Goal: Task Accomplishment & Management: Manage account settings

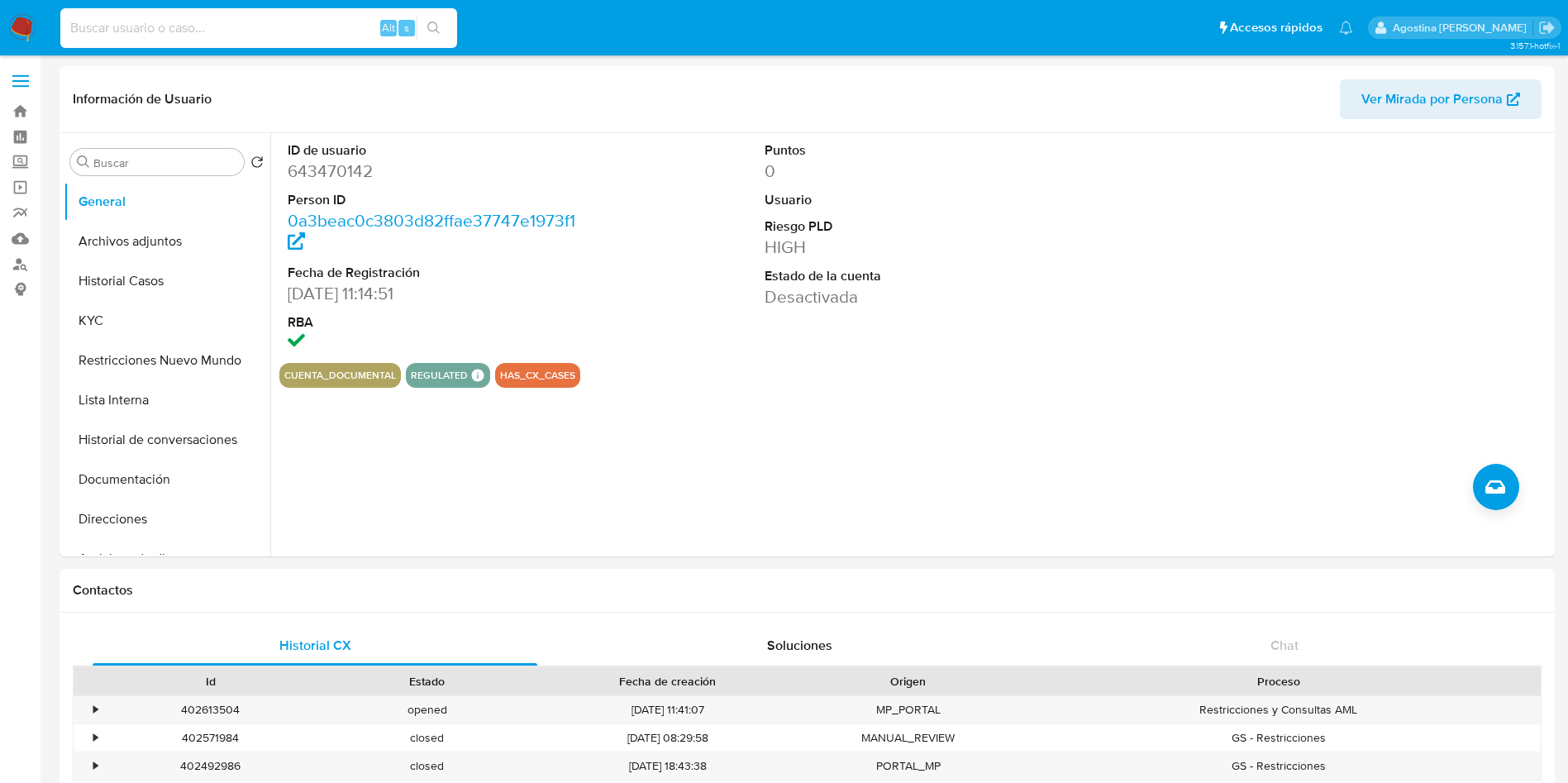
select select "10"
click at [223, 33] on input at bounding box center [259, 29] width 397 height 22
type input "sA8y8NSPGLTWQ4csy4S9JqAv"
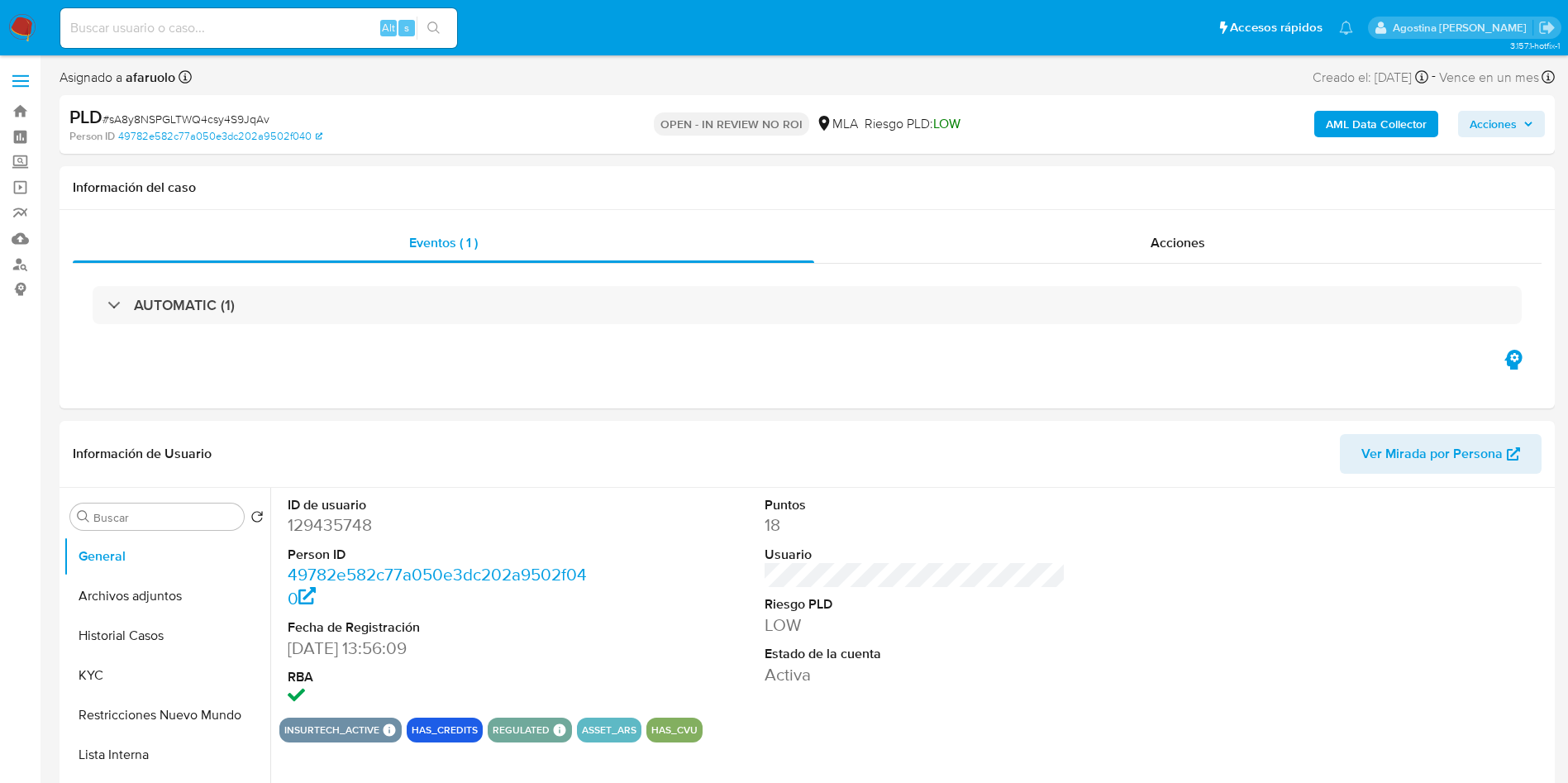
select select "10"
click at [9, 21] on img at bounding box center [23, 29] width 28 height 29
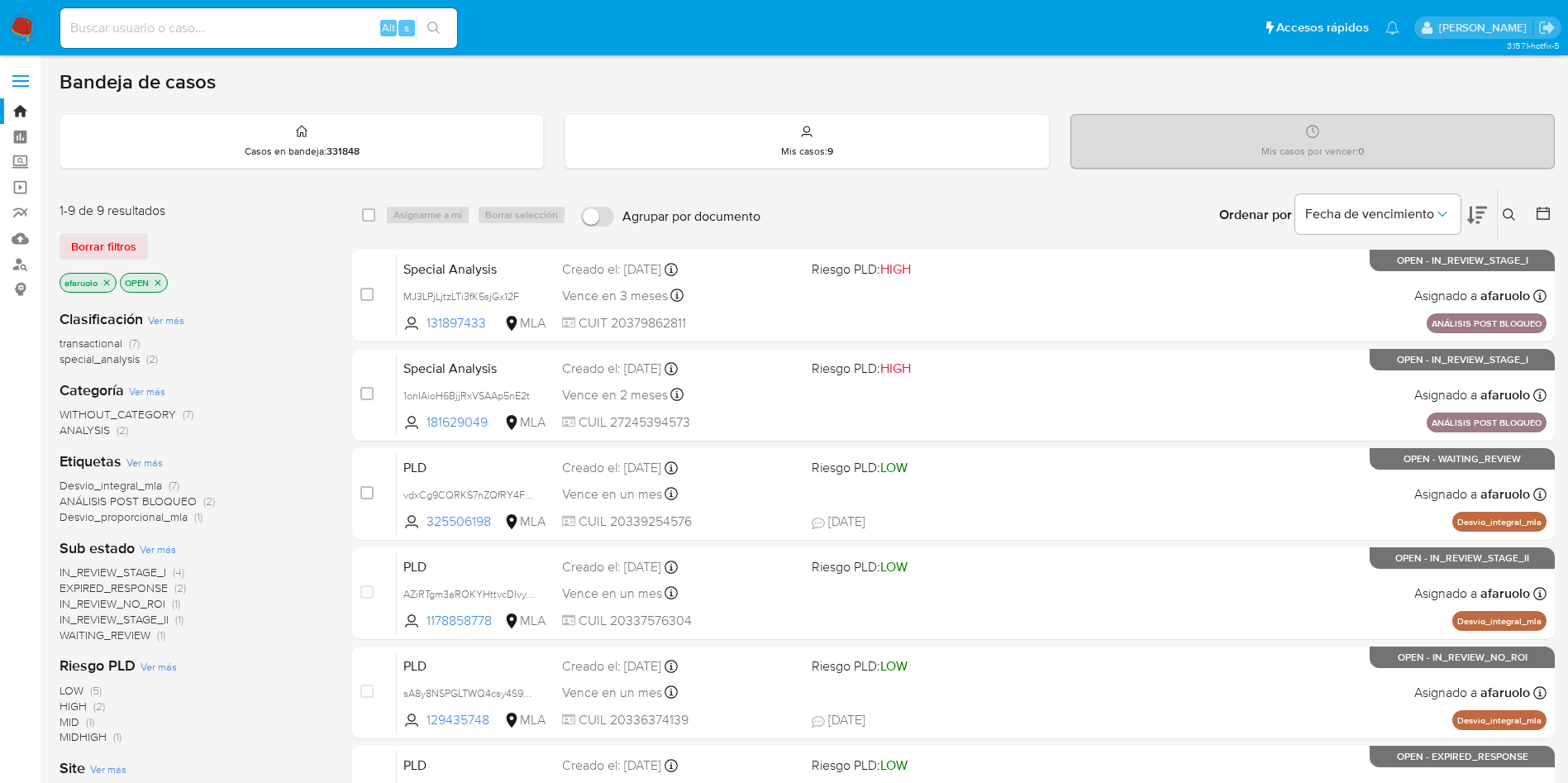
click at [1511, 218] on icon at bounding box center [1509, 215] width 13 height 13
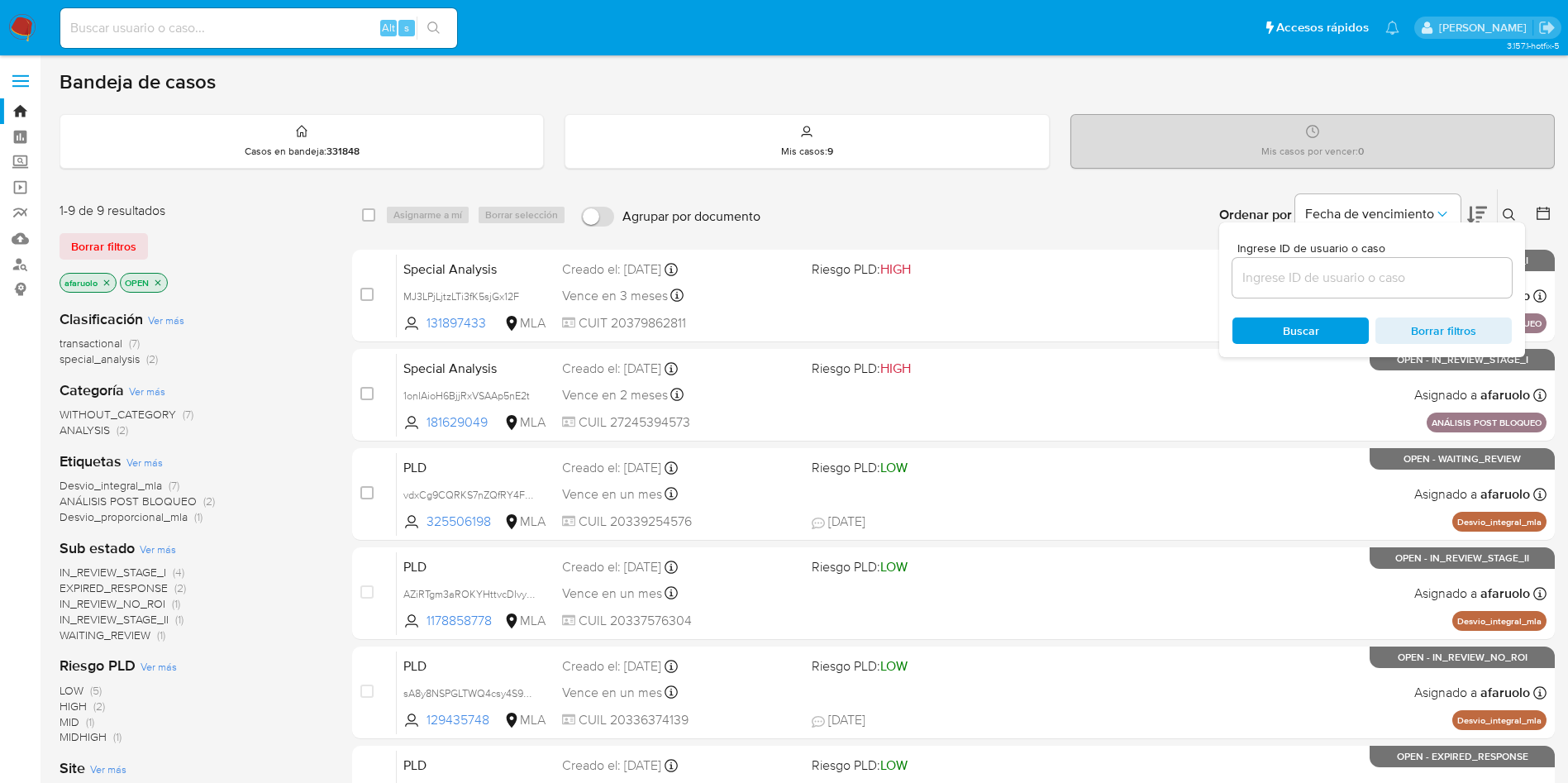
click at [1328, 275] on input at bounding box center [1372, 278] width 279 height 22
type input "sA8y8NSPGLTWQ4csy4S9JqAv"
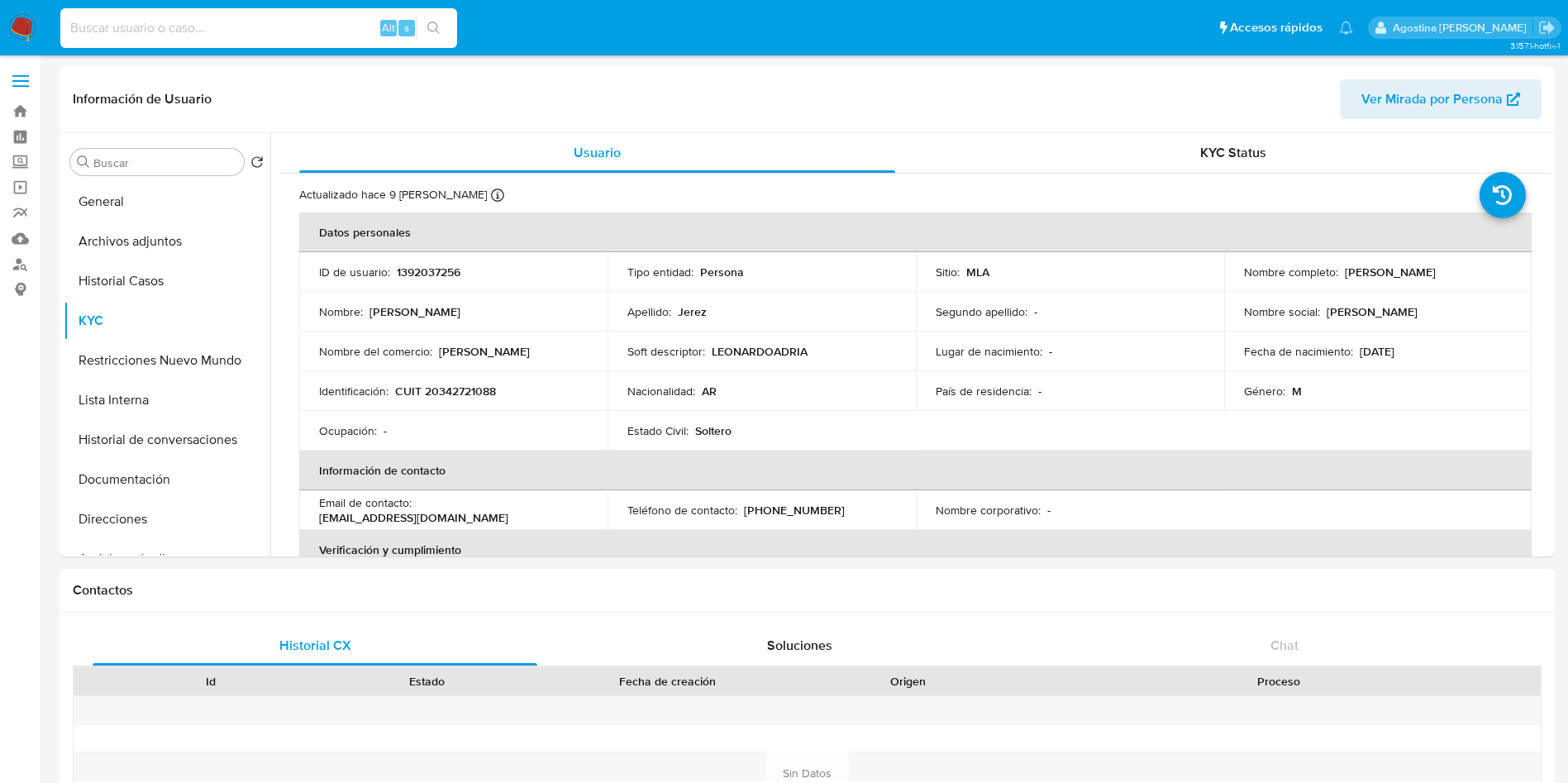
select select "10"
type input "129435748"
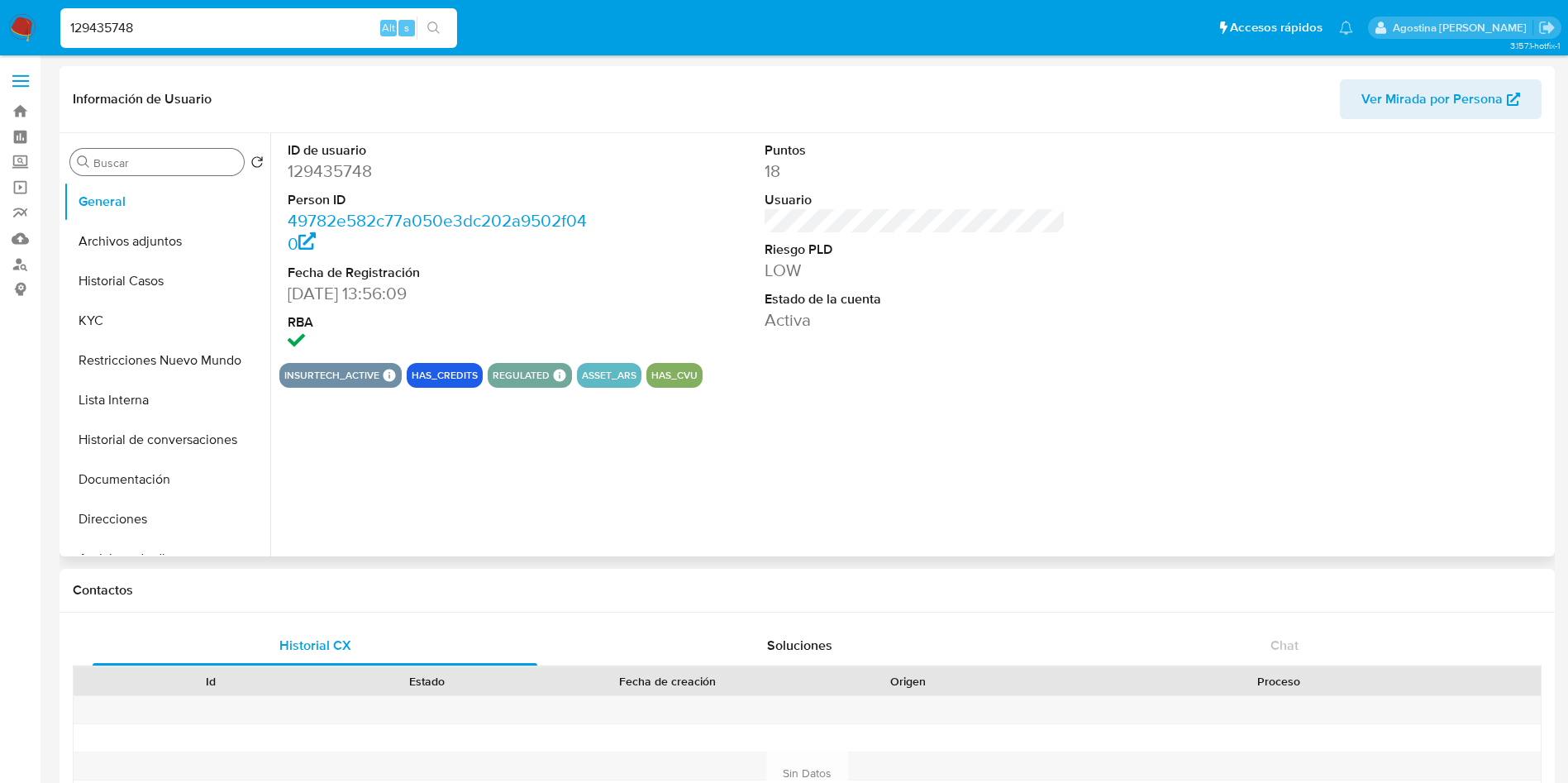
select select "10"
click at [166, 221] on button "Archivos adjuntos" at bounding box center [160, 241] width 194 height 39
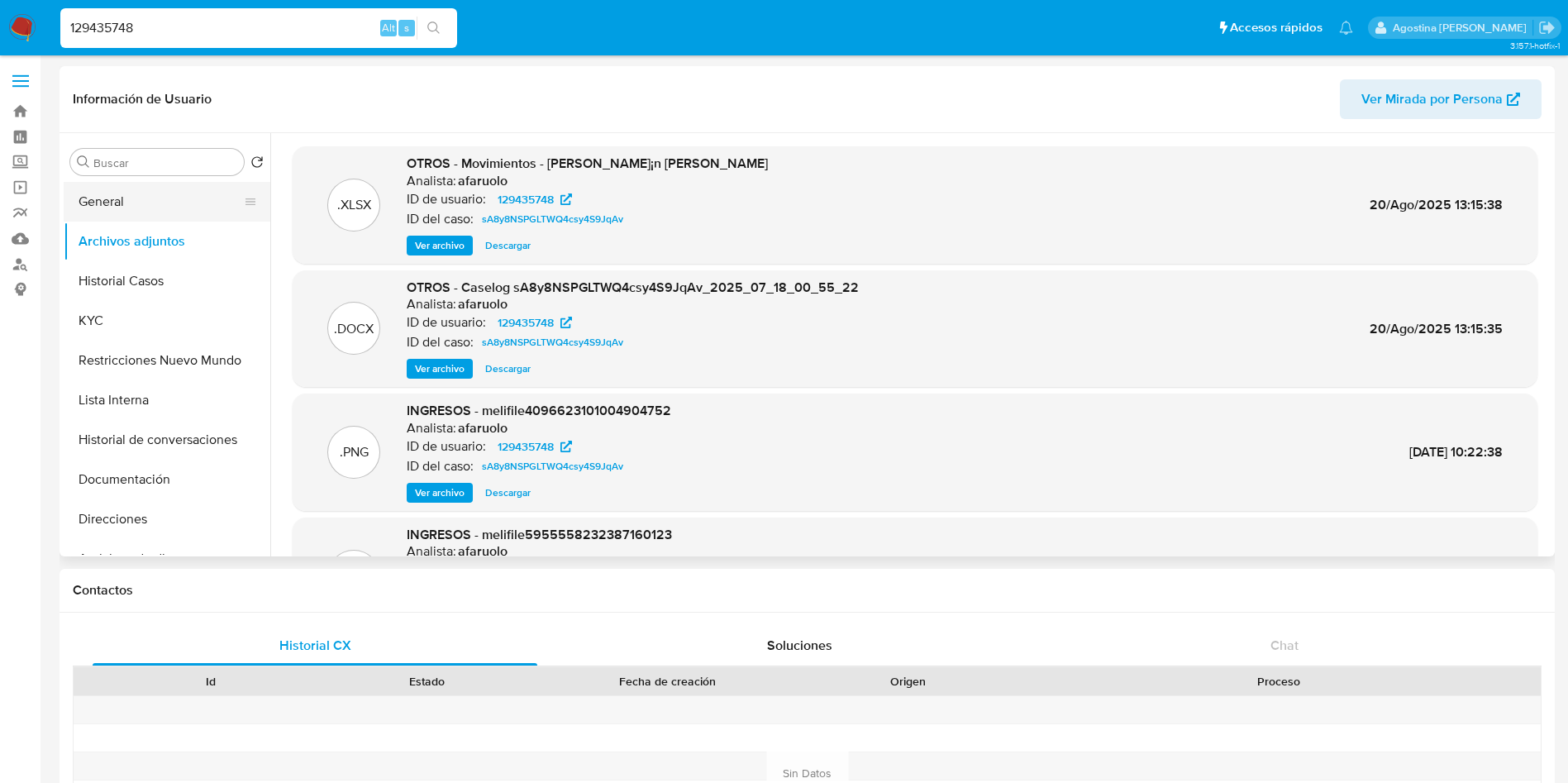
click at [163, 204] on button "General" at bounding box center [160, 201] width 194 height 39
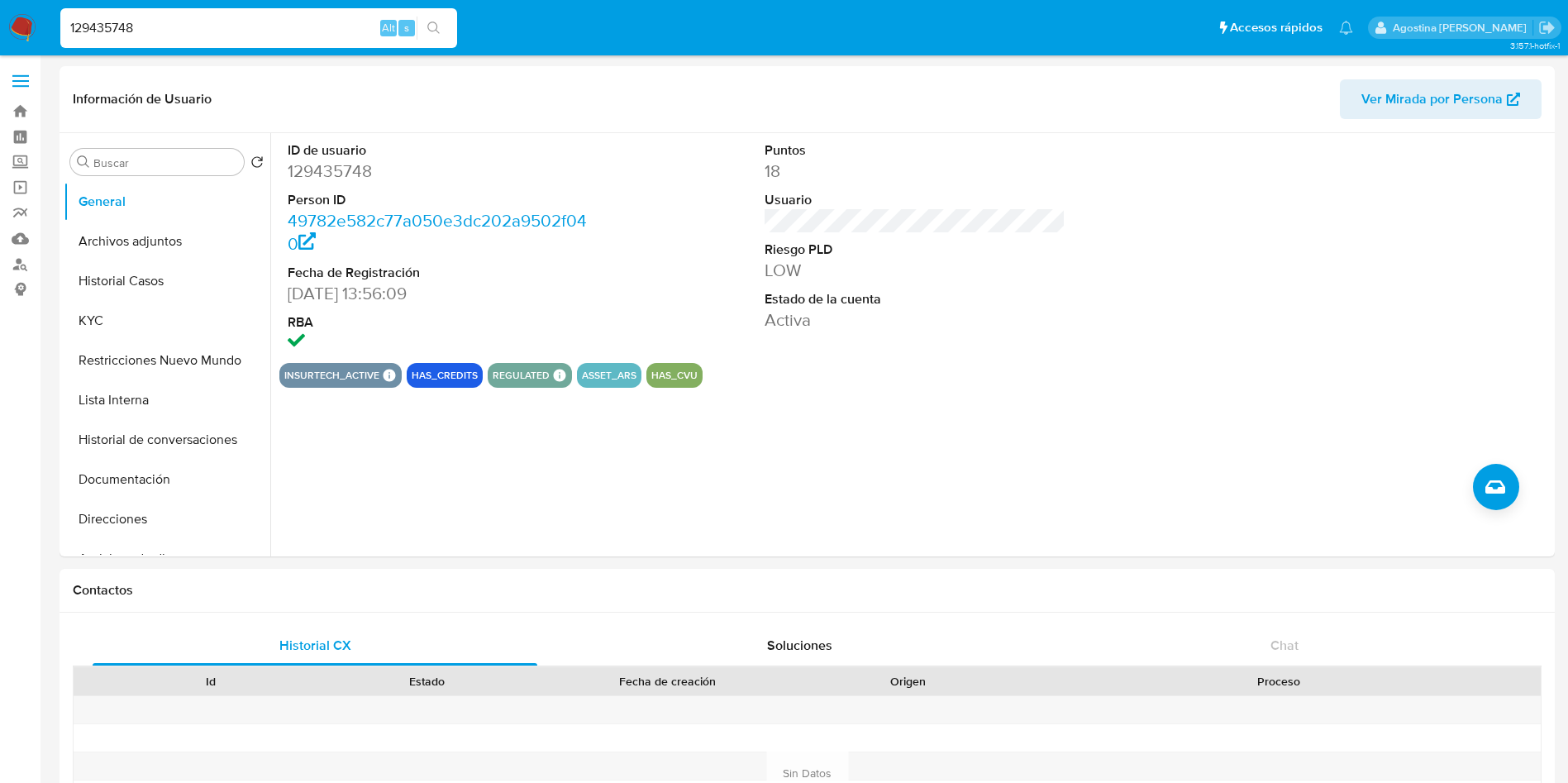
drag, startPoint x: 230, startPoint y: 37, endPoint x: 61, endPoint y: 35, distance: 169.0
click at [61, 35] on input "129435748" at bounding box center [259, 29] width 397 height 22
paste input "sA8y8NSPGLTWQ4csy4S9JqAv"
type input "sA8y8NSPGLTWQ4csy4S9JqAv"
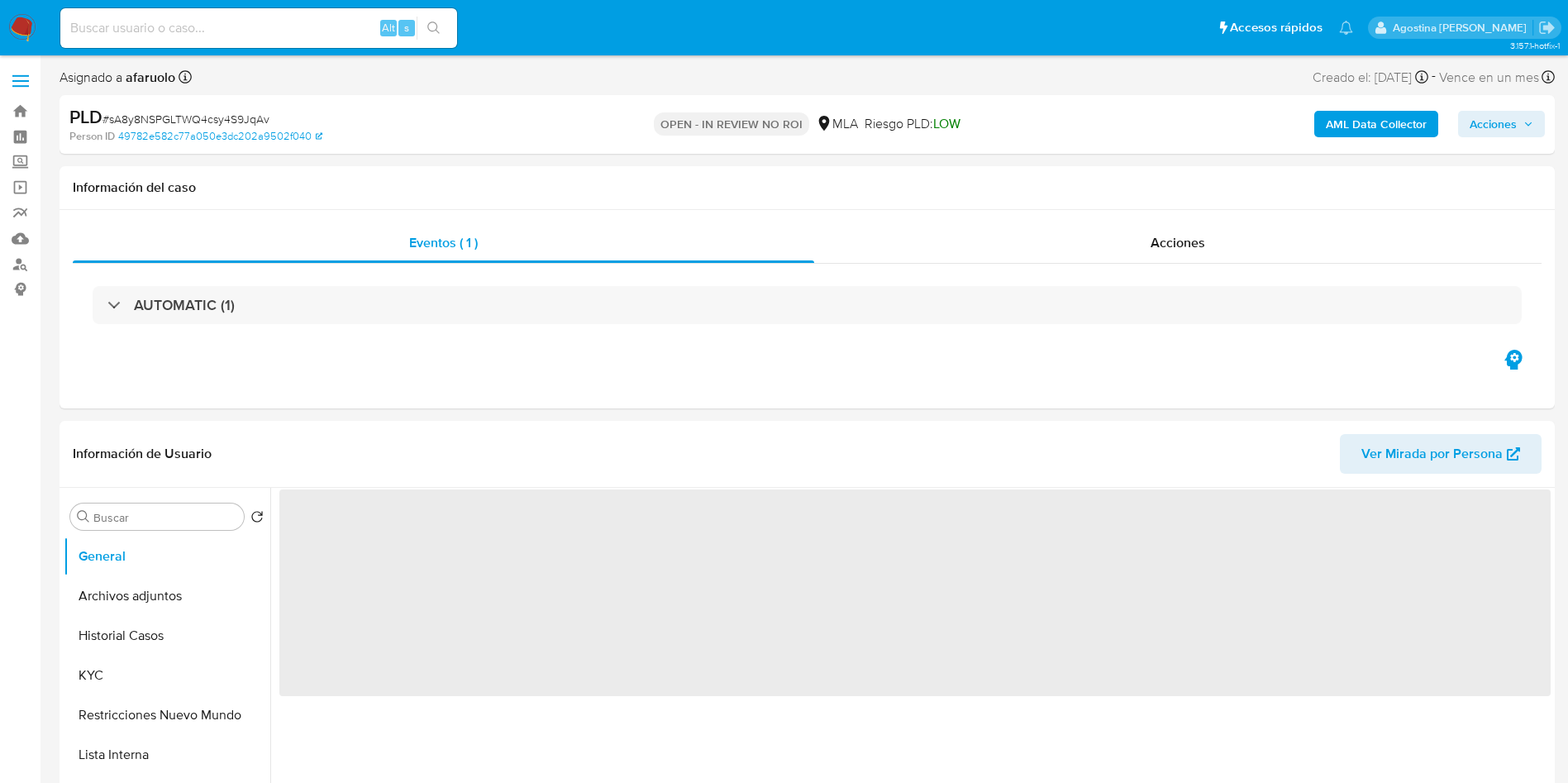
select select "10"
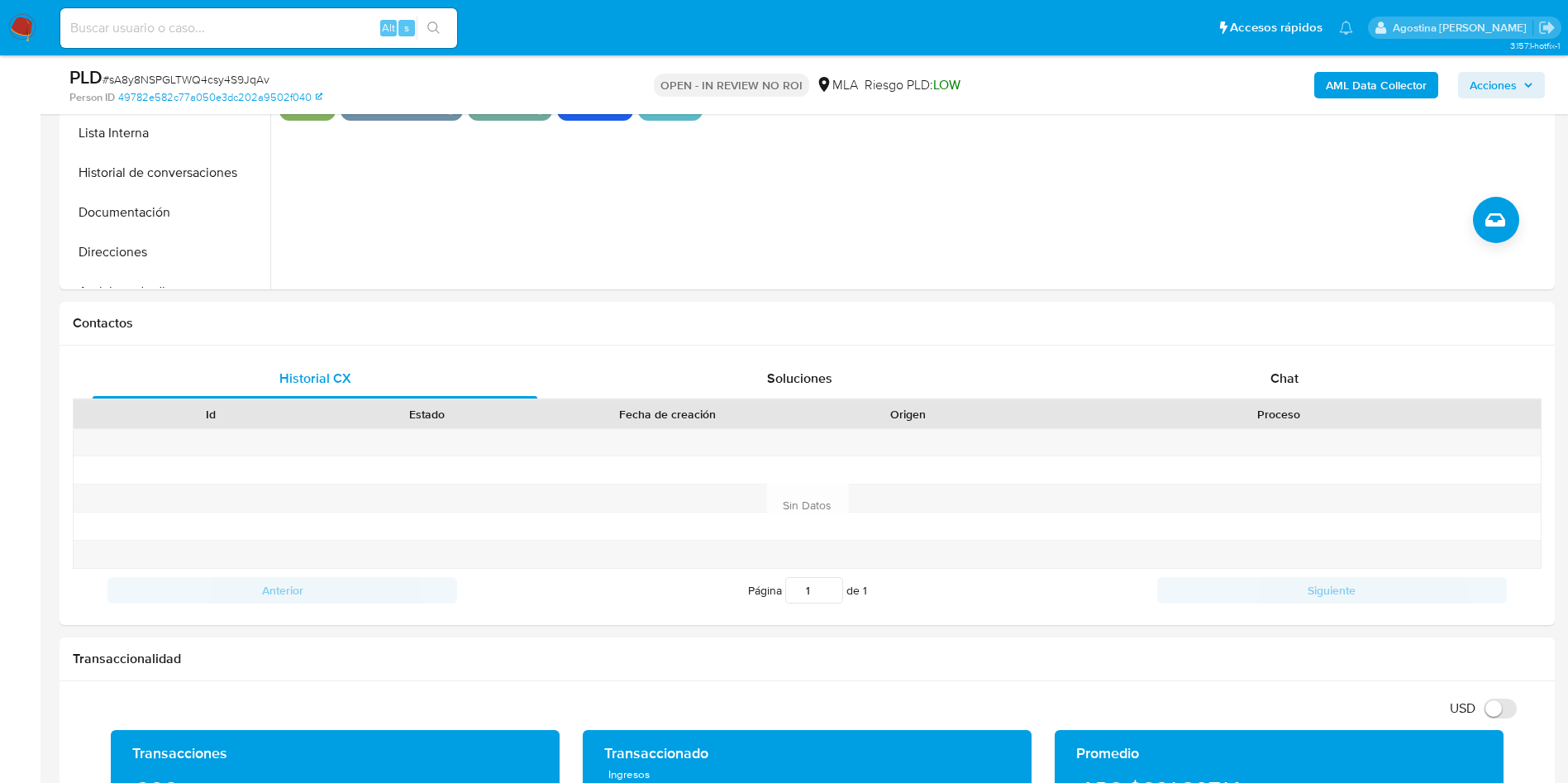
scroll to position [565, 0]
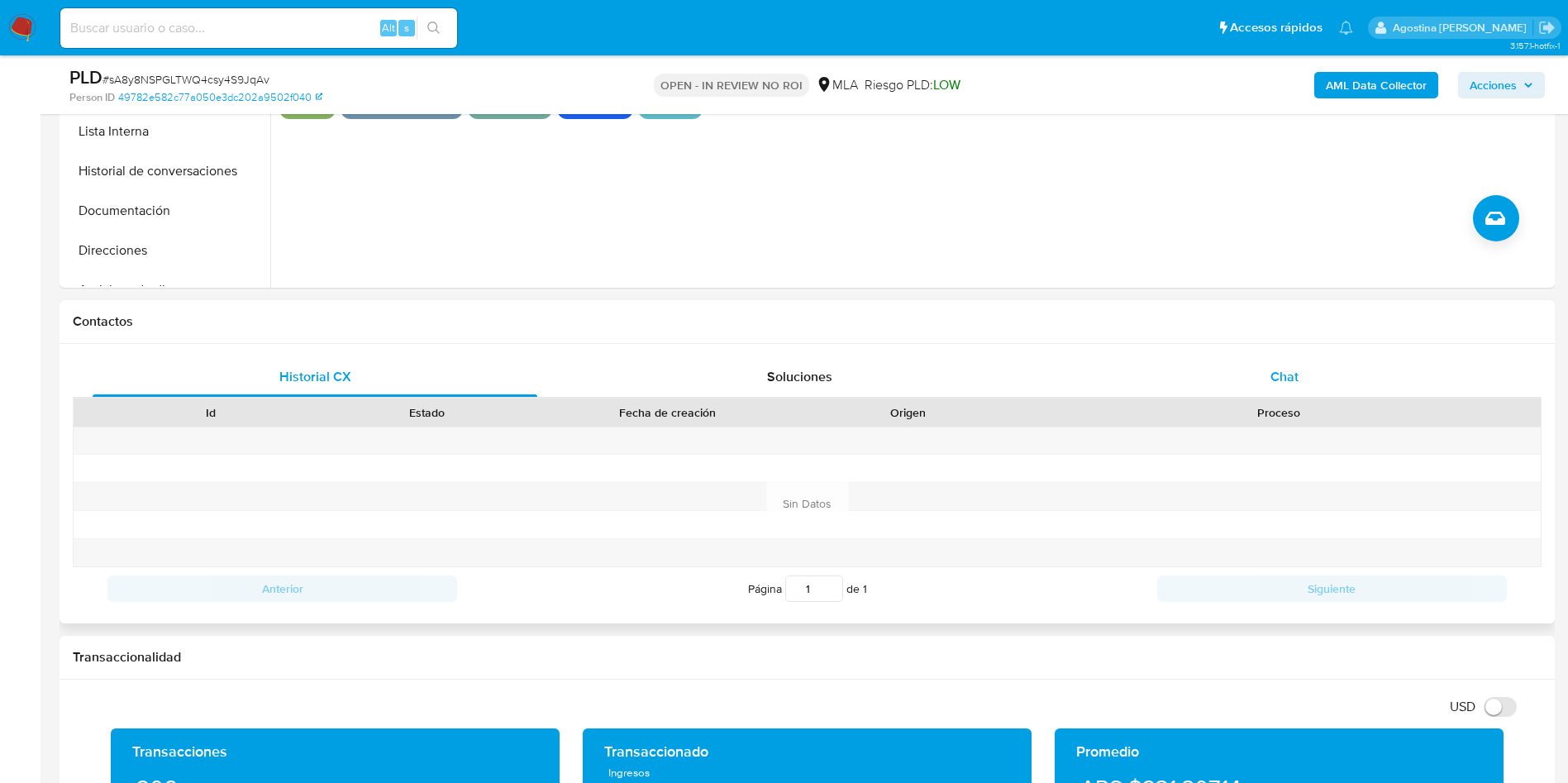
click at [1261, 367] on div "Chat" at bounding box center [1285, 376] width 445 height 39
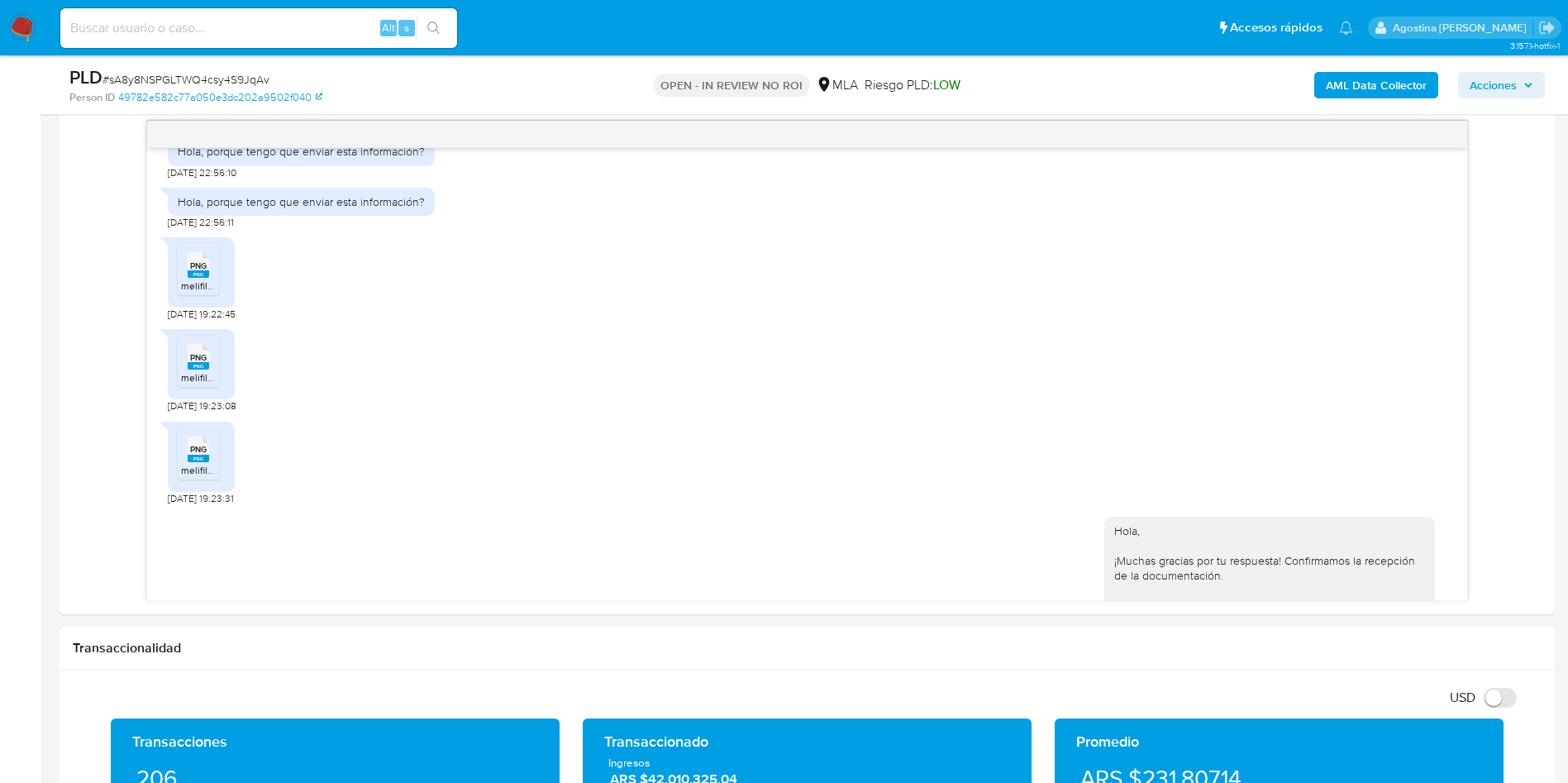
scroll to position [926, 0]
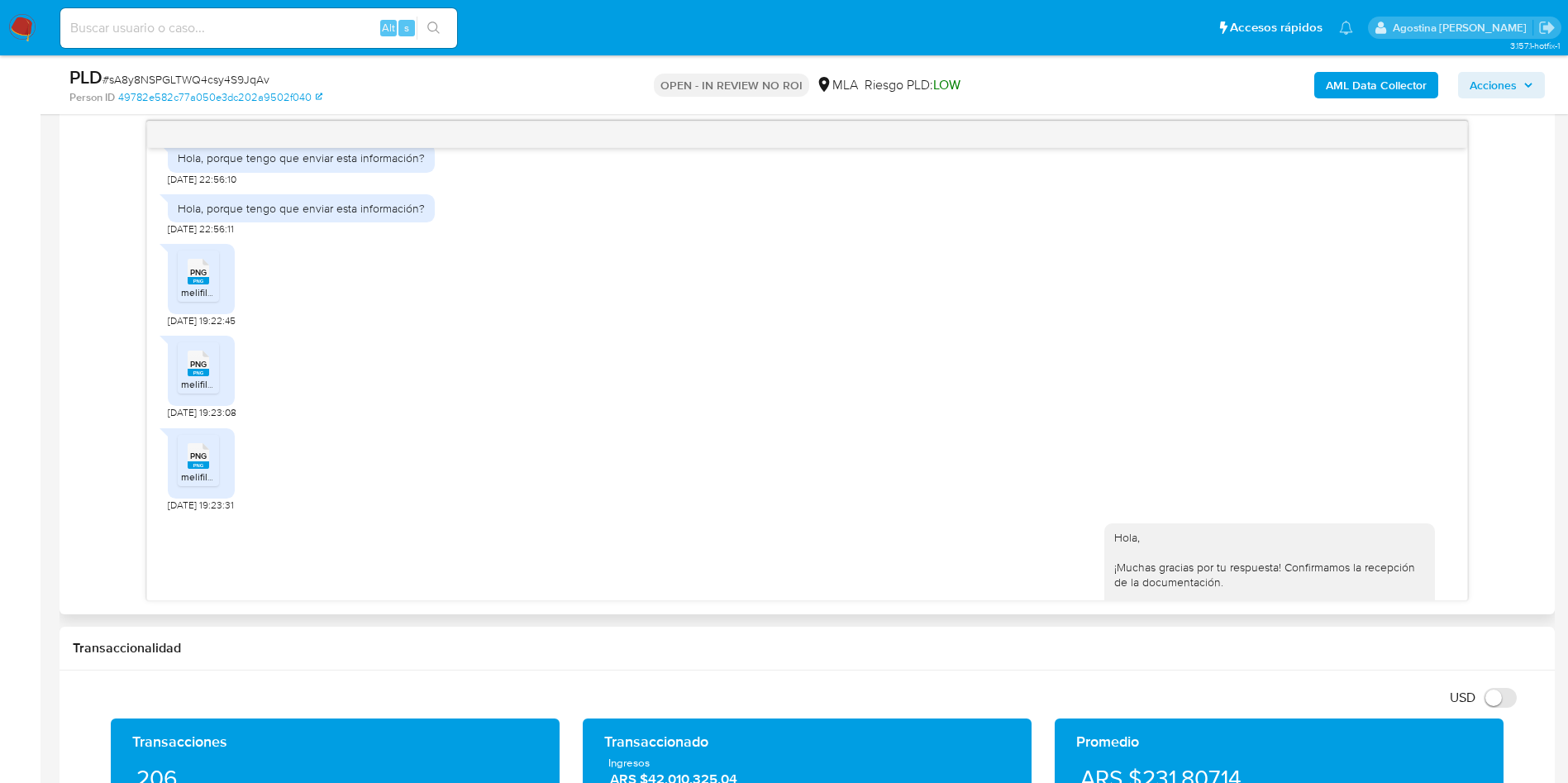
click at [201, 277] on span "PNG" at bounding box center [199, 272] width 17 height 11
click at [194, 370] on span "PNG" at bounding box center [199, 364] width 17 height 11
click at [188, 468] on icon at bounding box center [199, 455] width 22 height 26
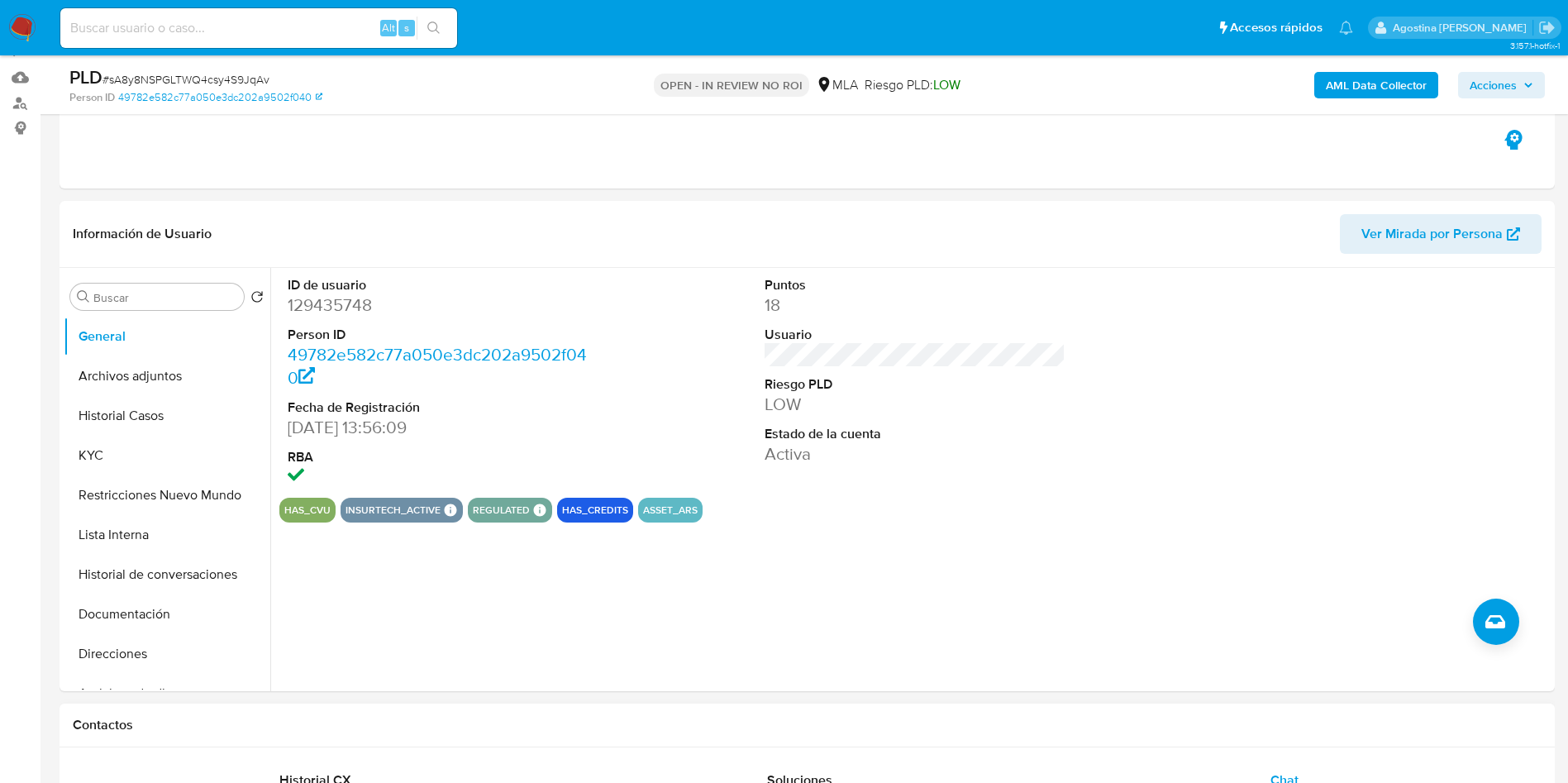
scroll to position [0, 0]
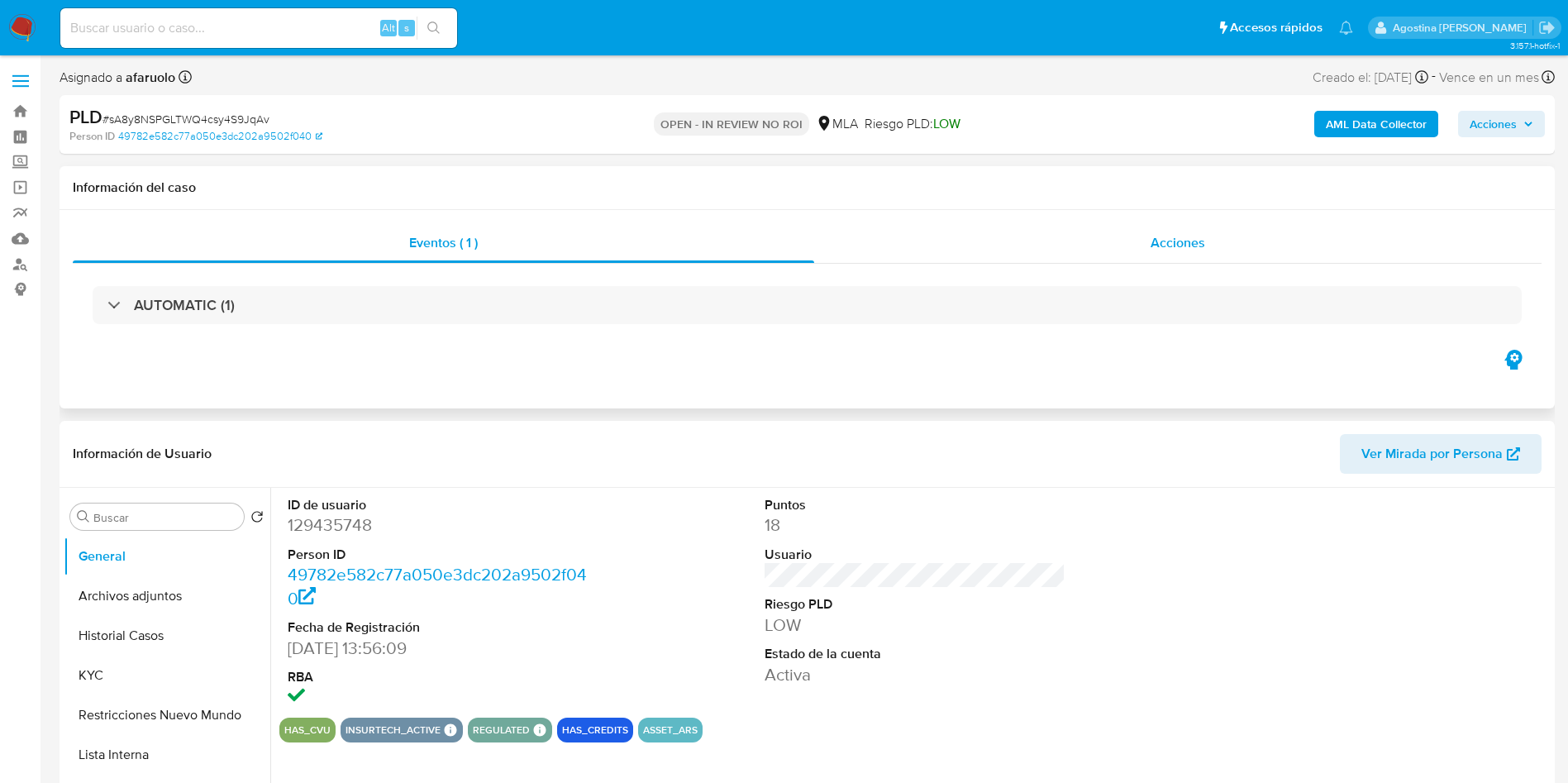
click at [1165, 254] on div "Acciones" at bounding box center [1178, 242] width 727 height 39
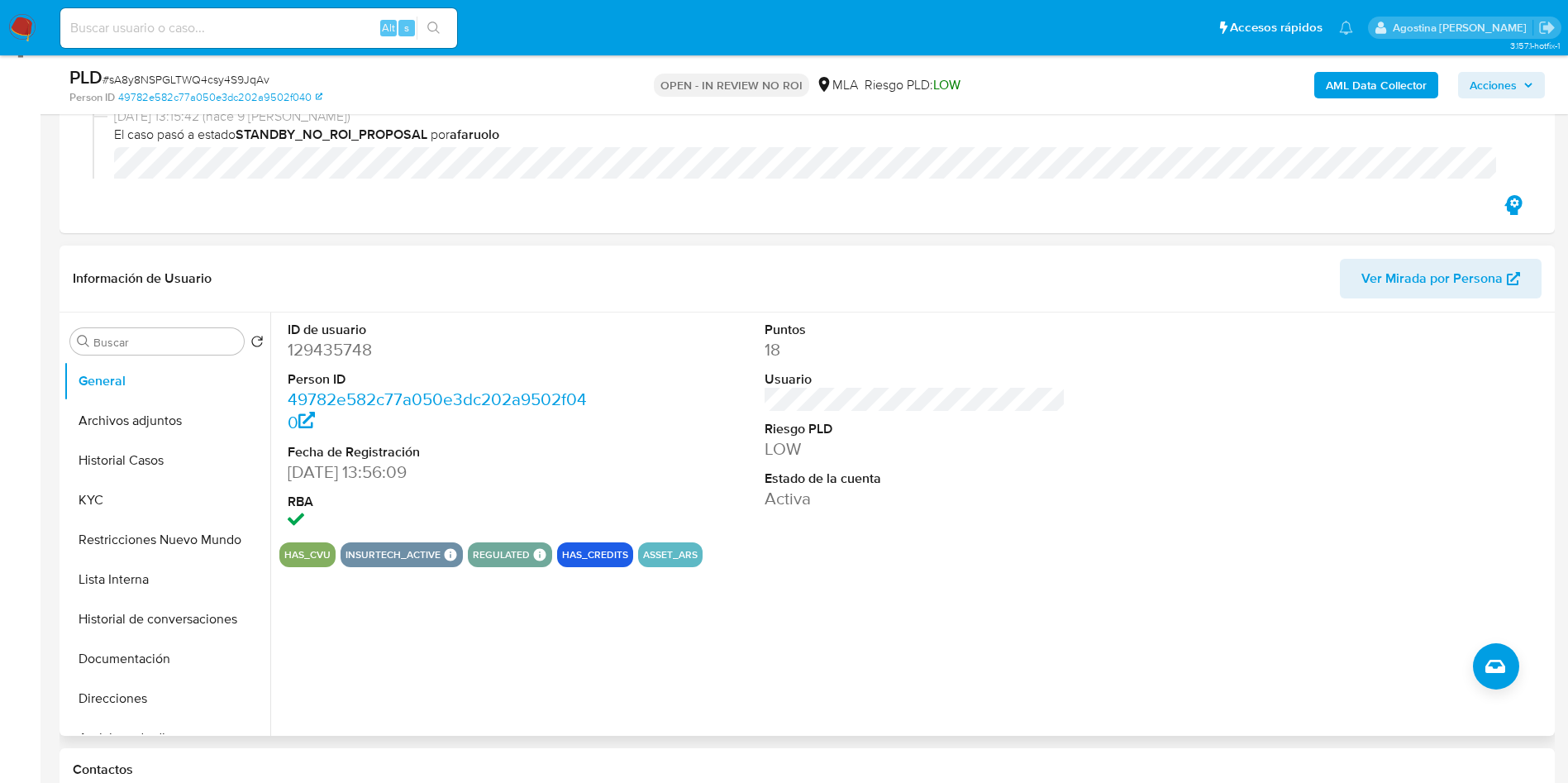
scroll to position [240, 0]
click at [135, 439] on button "Historial Casos" at bounding box center [160, 459] width 194 height 39
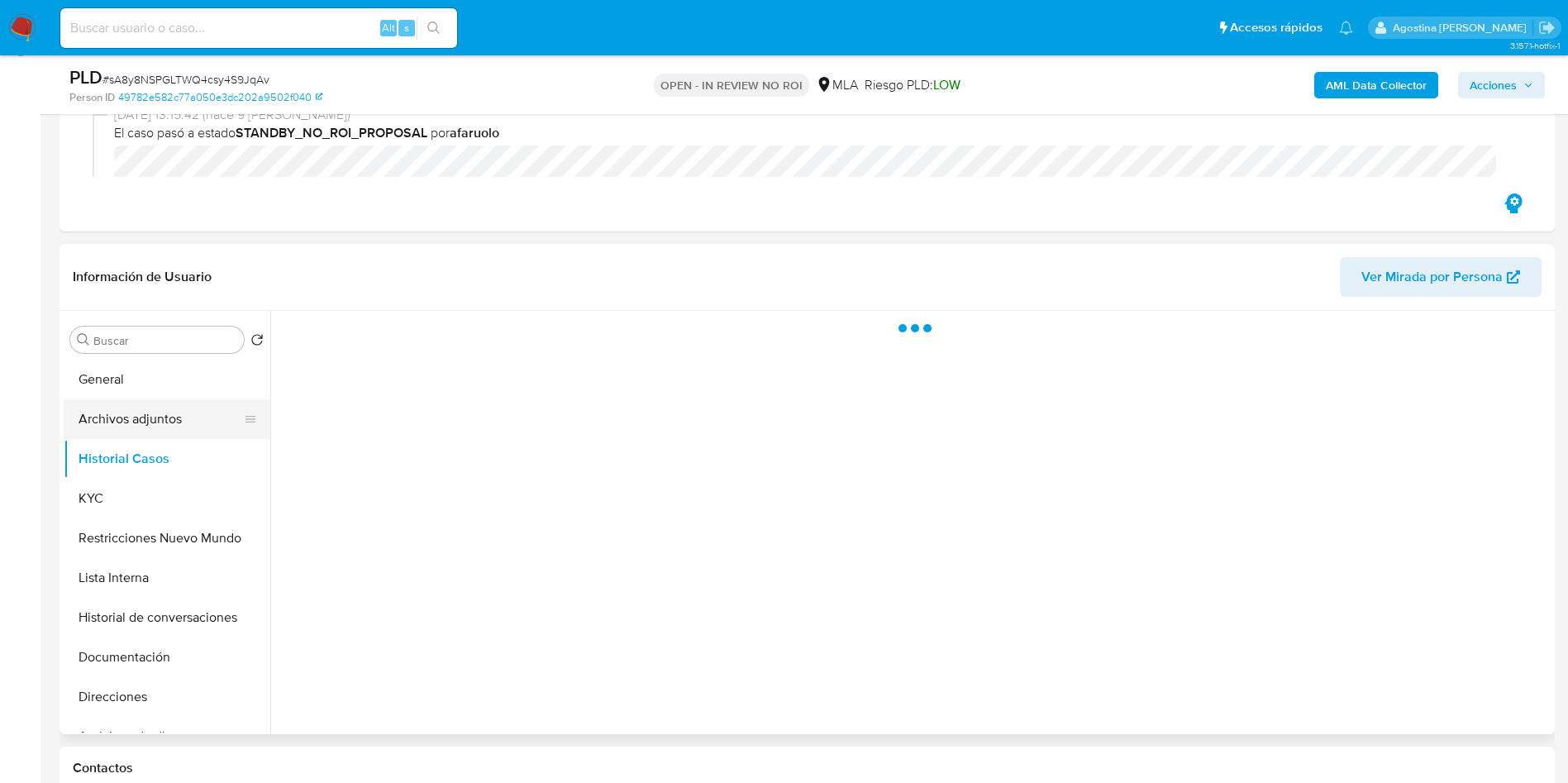
click at [135, 424] on button "Archivos adjuntos" at bounding box center [160, 418] width 194 height 39
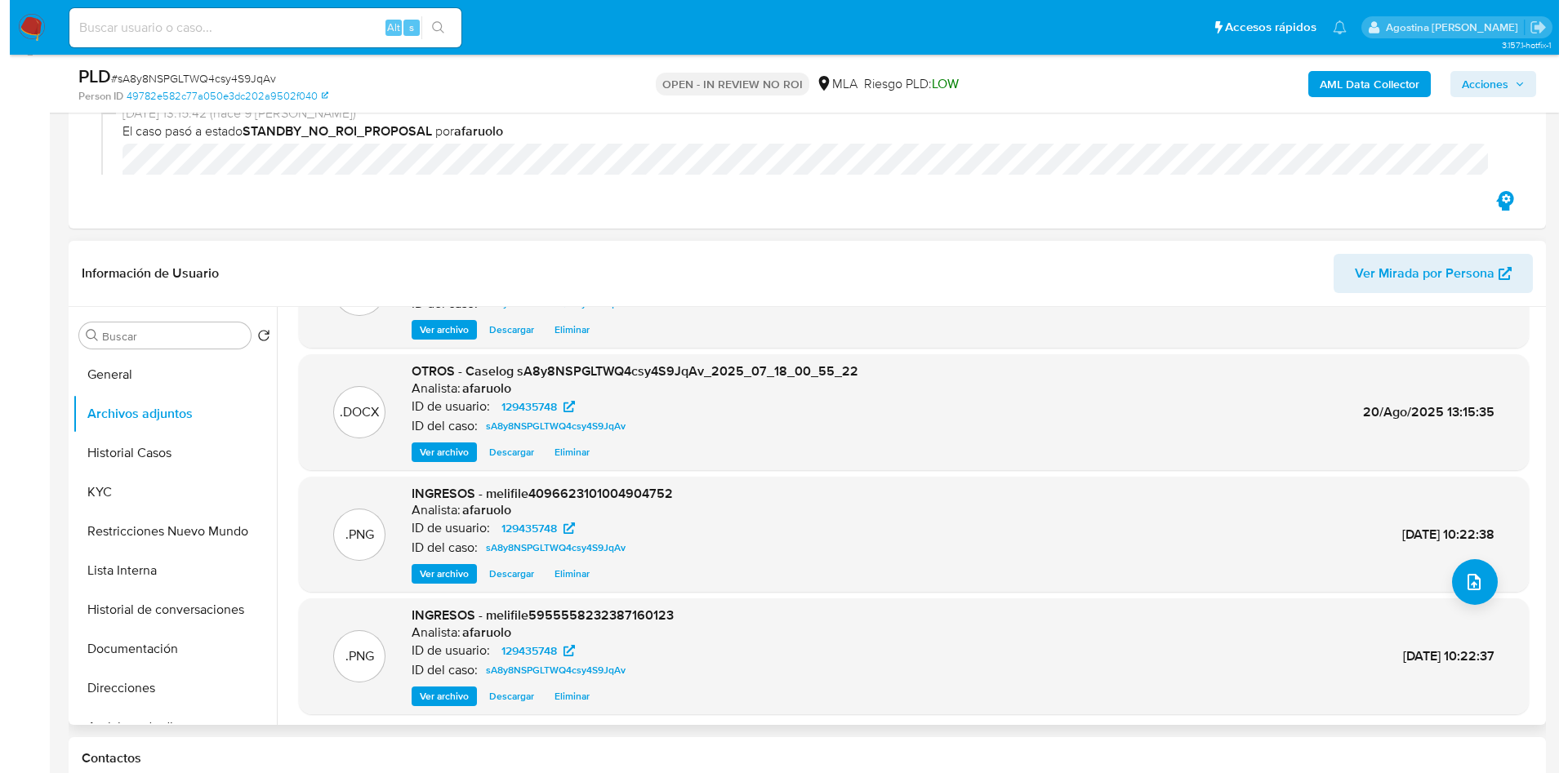
scroll to position [0, 0]
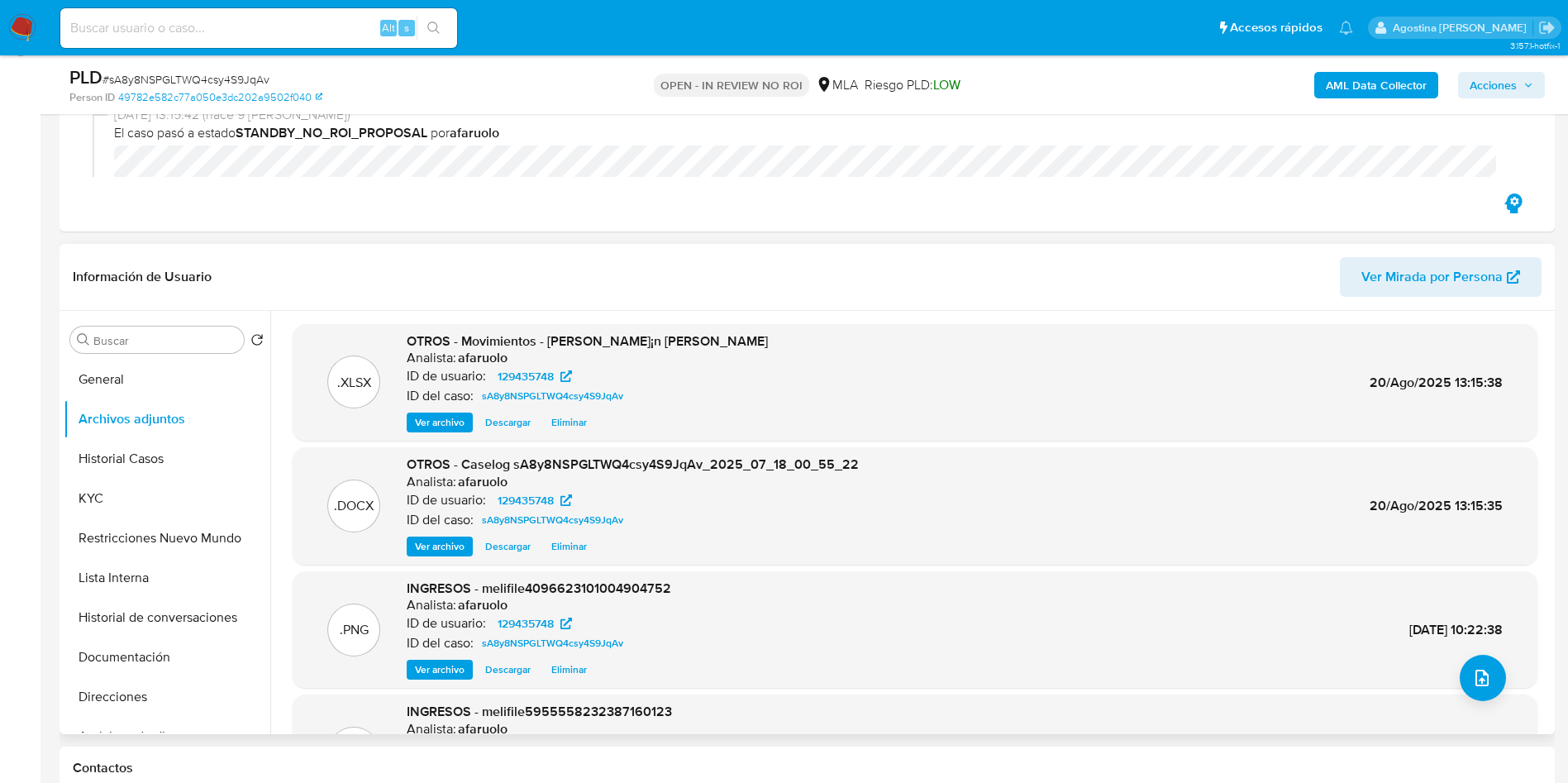
drag, startPoint x: 992, startPoint y: 549, endPoint x: 890, endPoint y: 505, distance: 111.1
click at [890, 505] on div ".DOCX OTROS - Caselog sA8y8NSPGLTWQ4csy4S9JqAv_2025_07_18_00_55_22 Analista: af…" at bounding box center [915, 506] width 1229 height 101
click at [1483, 693] on button "upload-file" at bounding box center [1483, 677] width 46 height 46
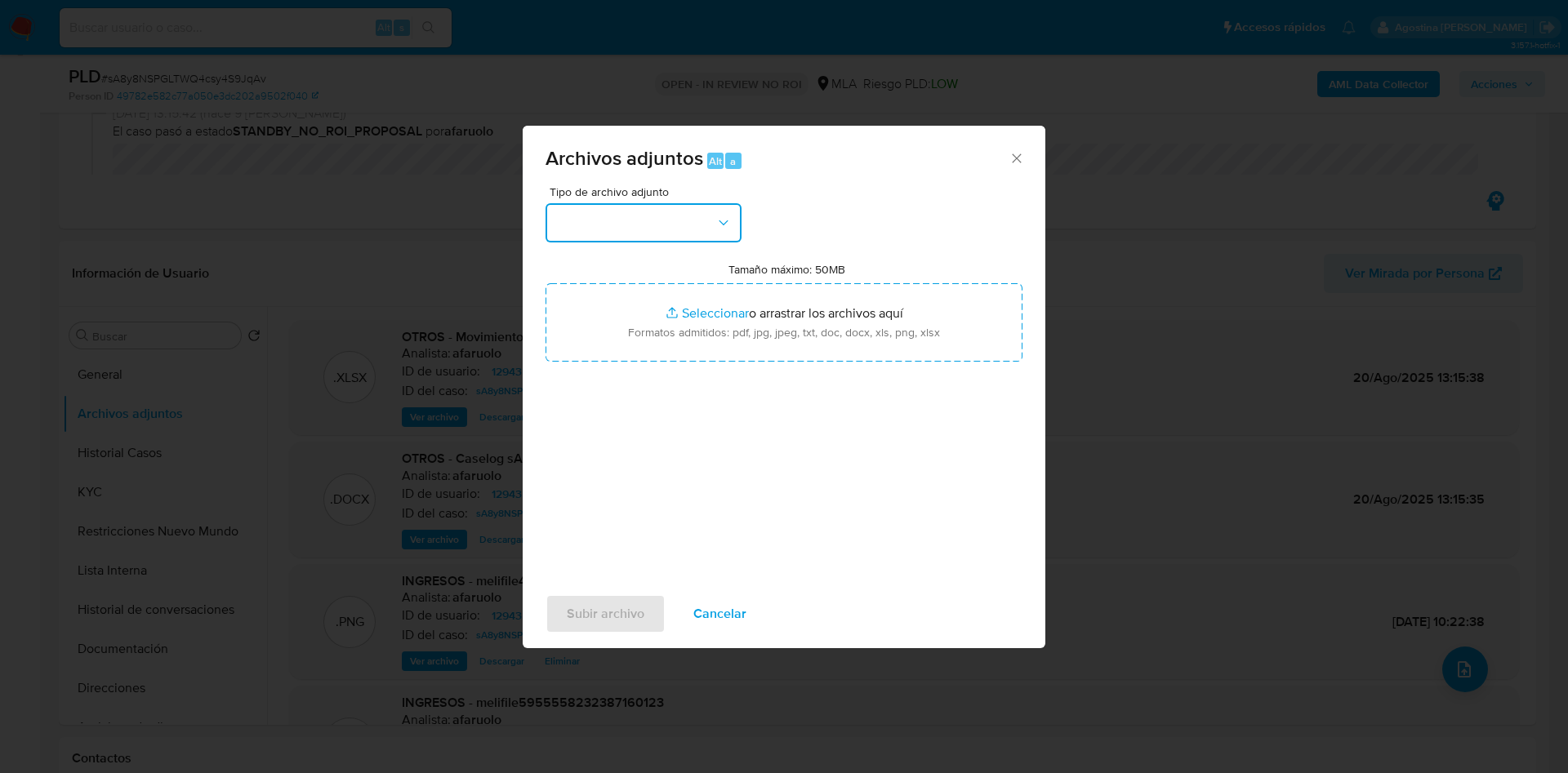
click at [687, 208] on button "button" at bounding box center [643, 223] width 196 height 39
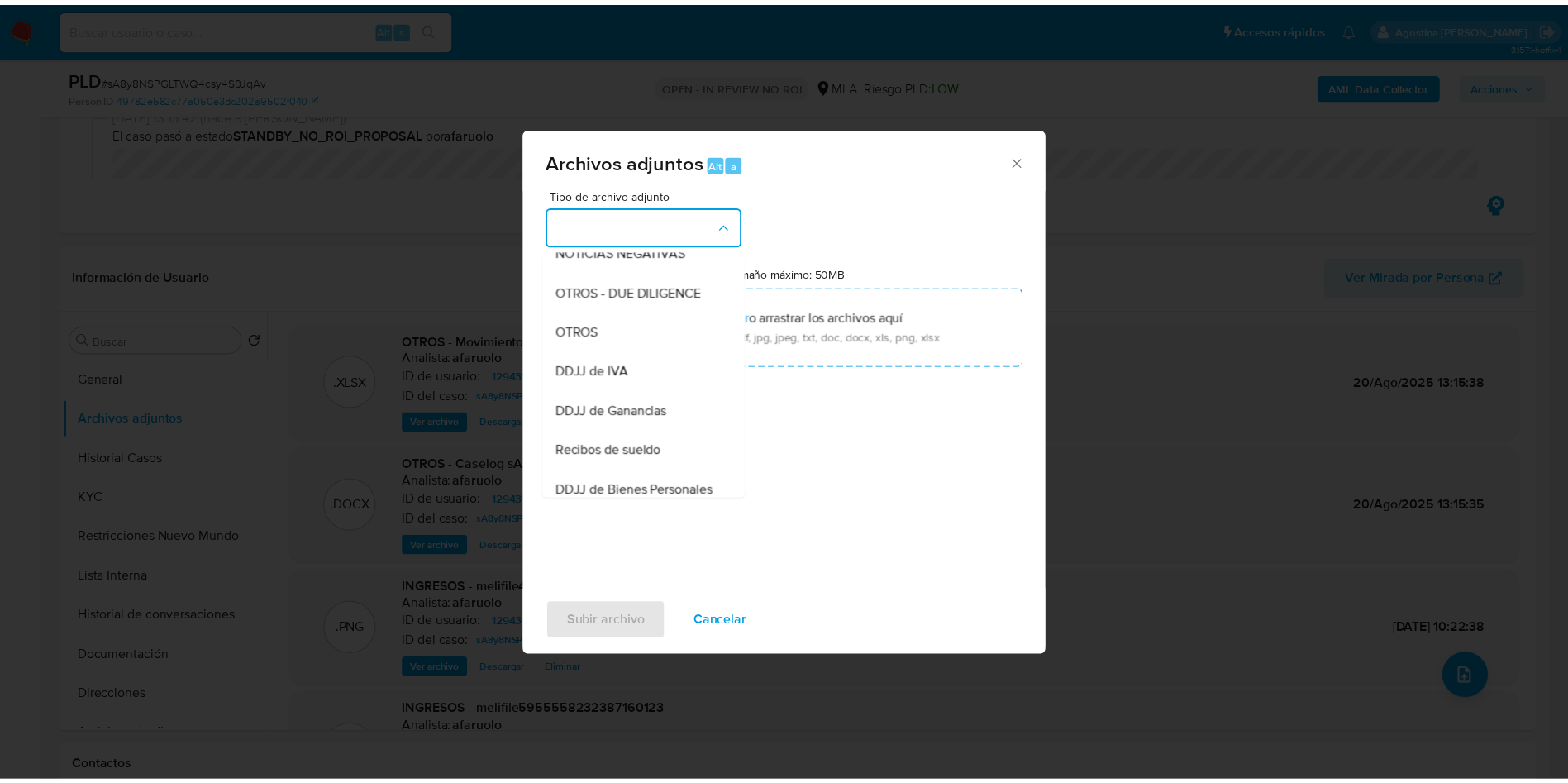
scroll to position [244, 0]
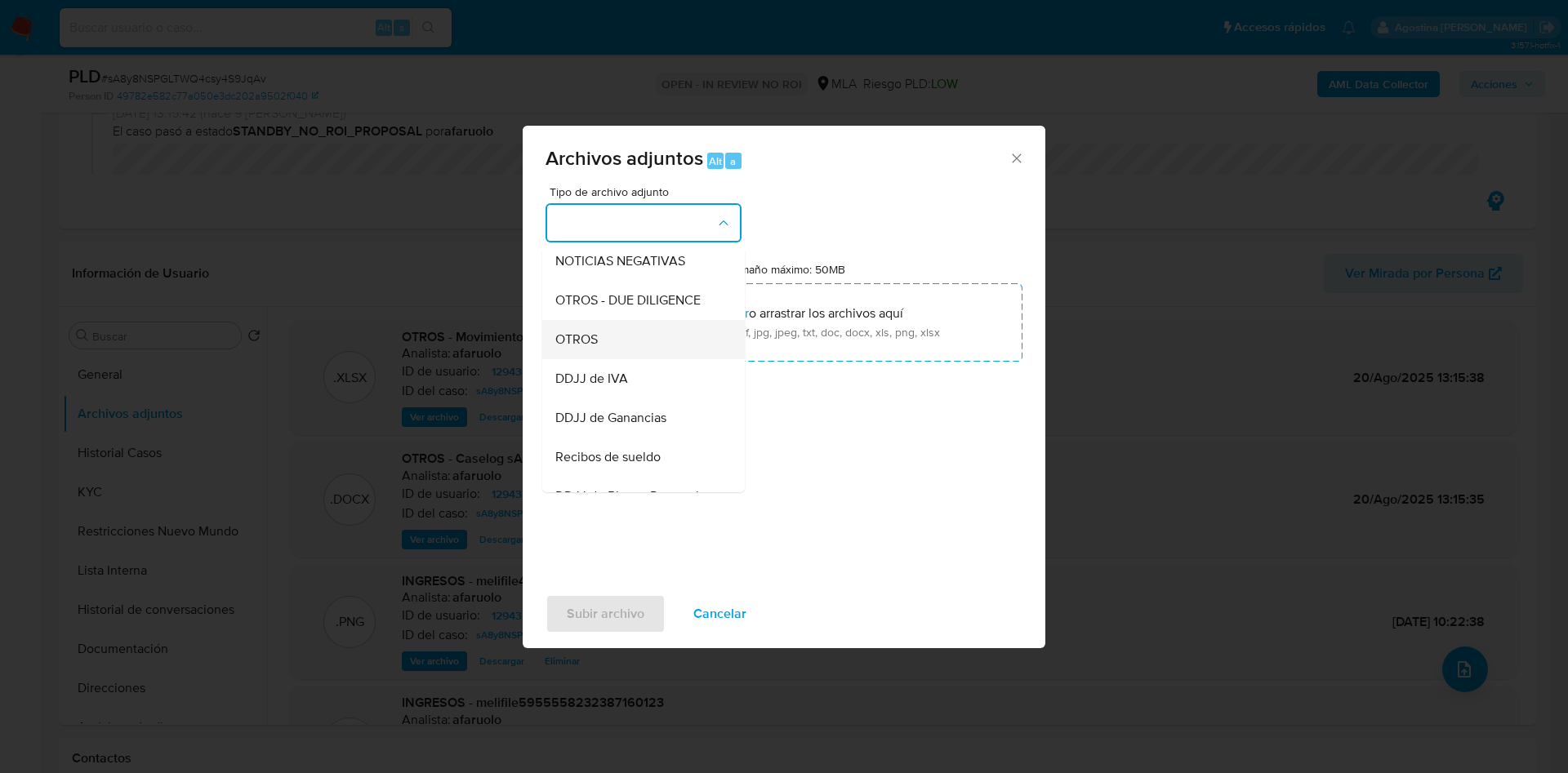
click at [643, 359] on div "OTROS" at bounding box center [638, 339] width 166 height 39
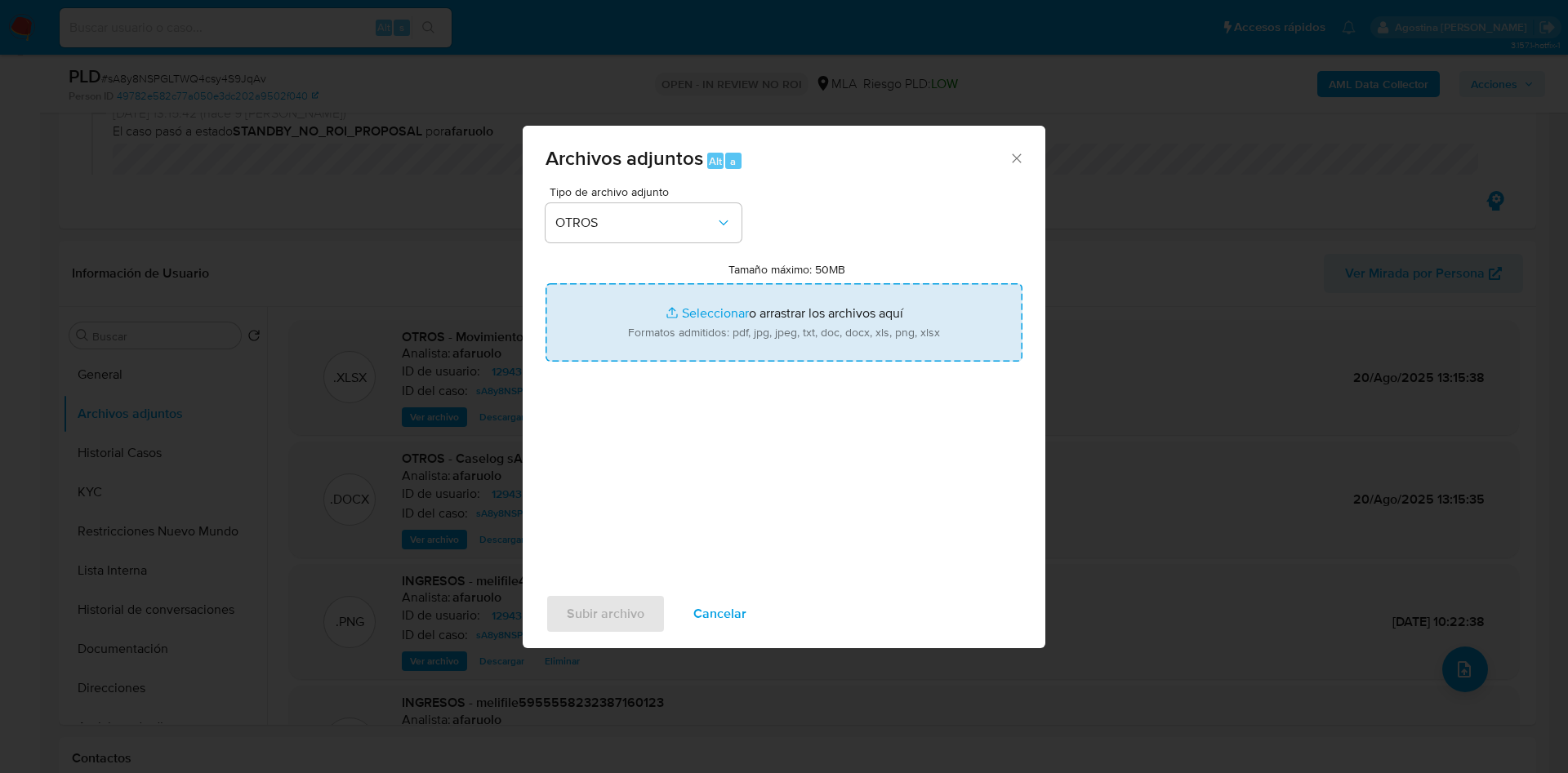
click at [734, 326] on input "Tamaño máximo: 50MB Seleccionar archivos" at bounding box center [784, 322] width 477 height 79
type input "C:\fakepath\Calculador.xlsx"
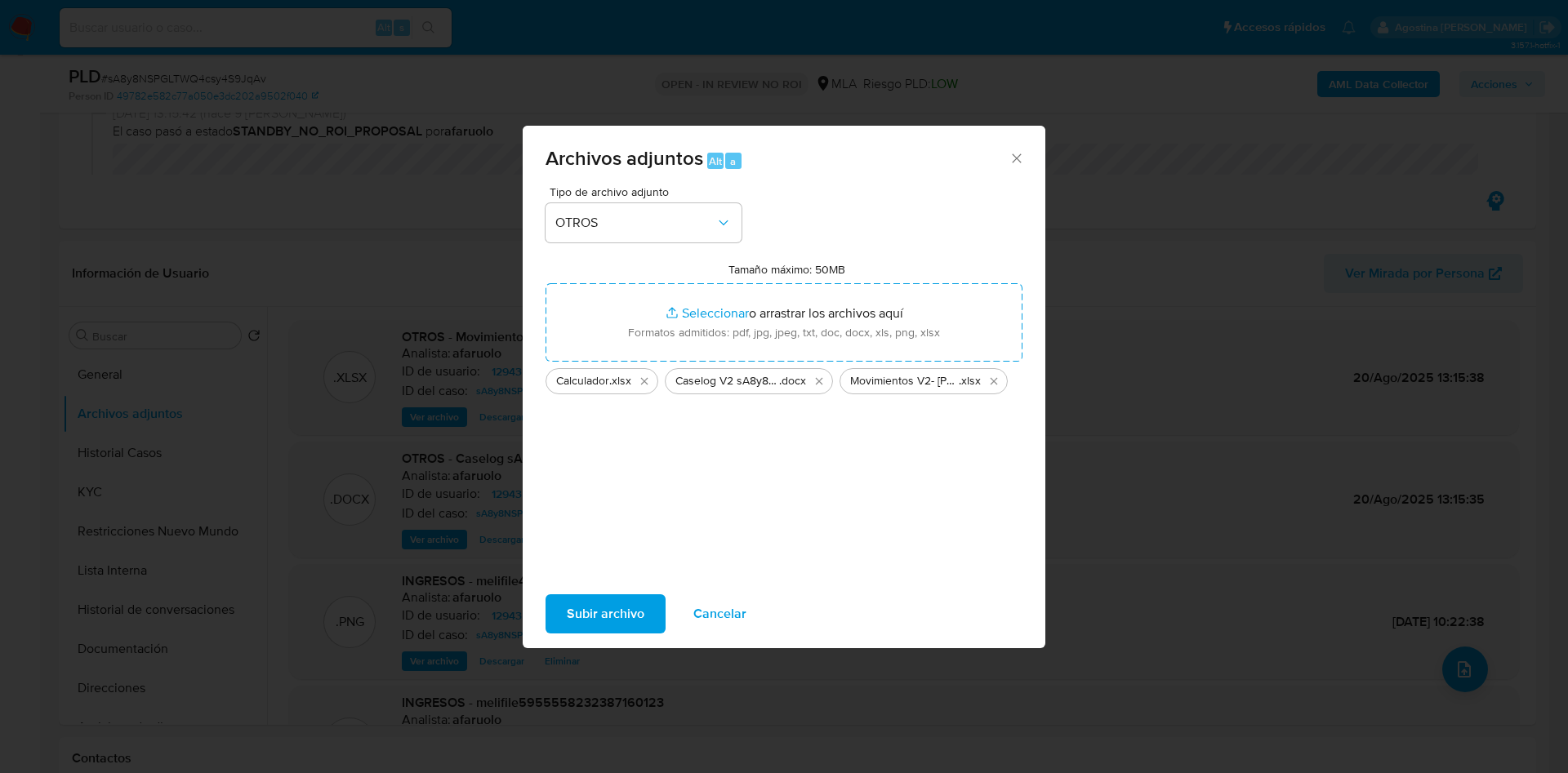
click at [587, 613] on span "Subir archivo" at bounding box center [606, 613] width 78 height 36
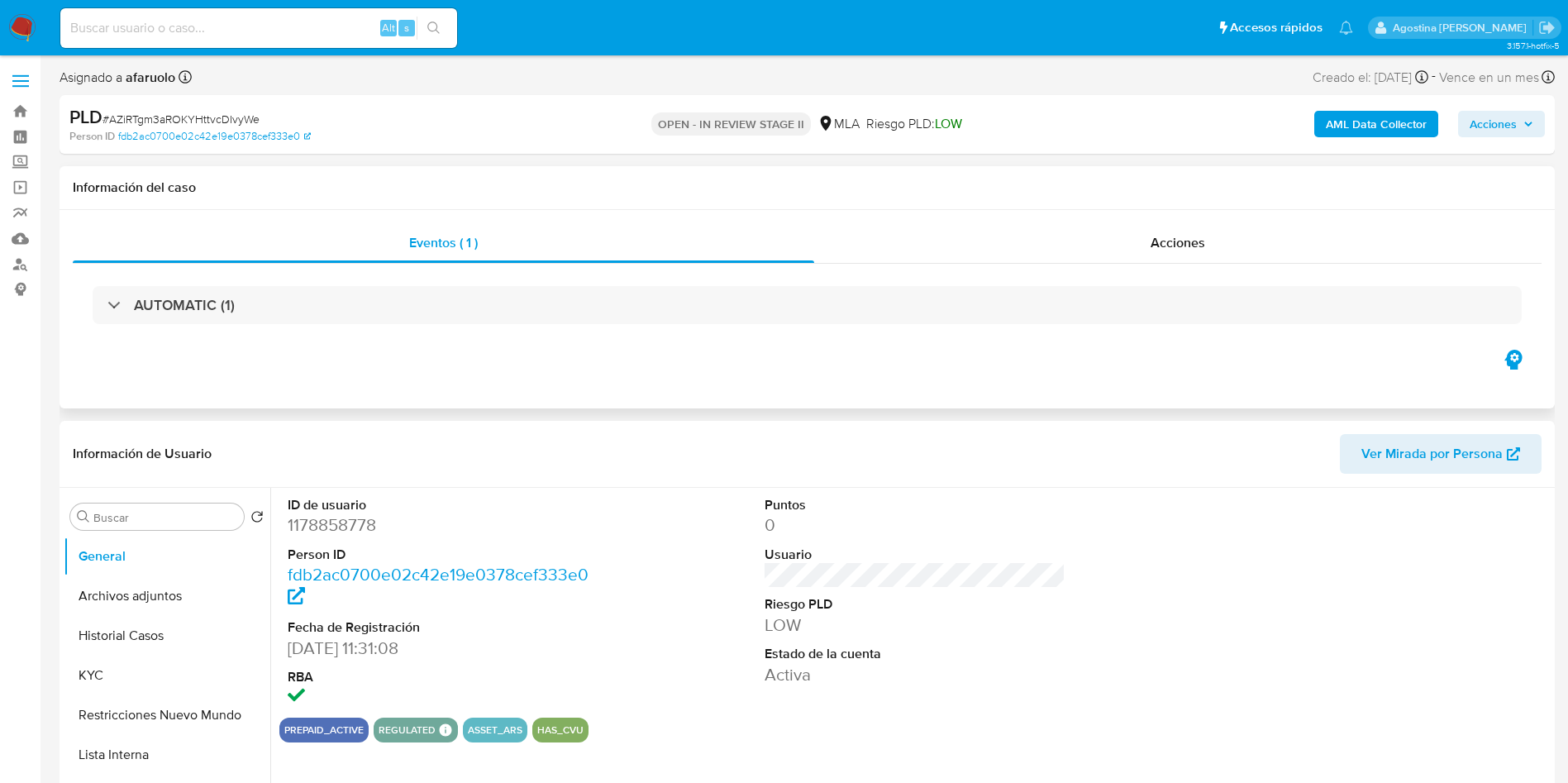
select select "10"
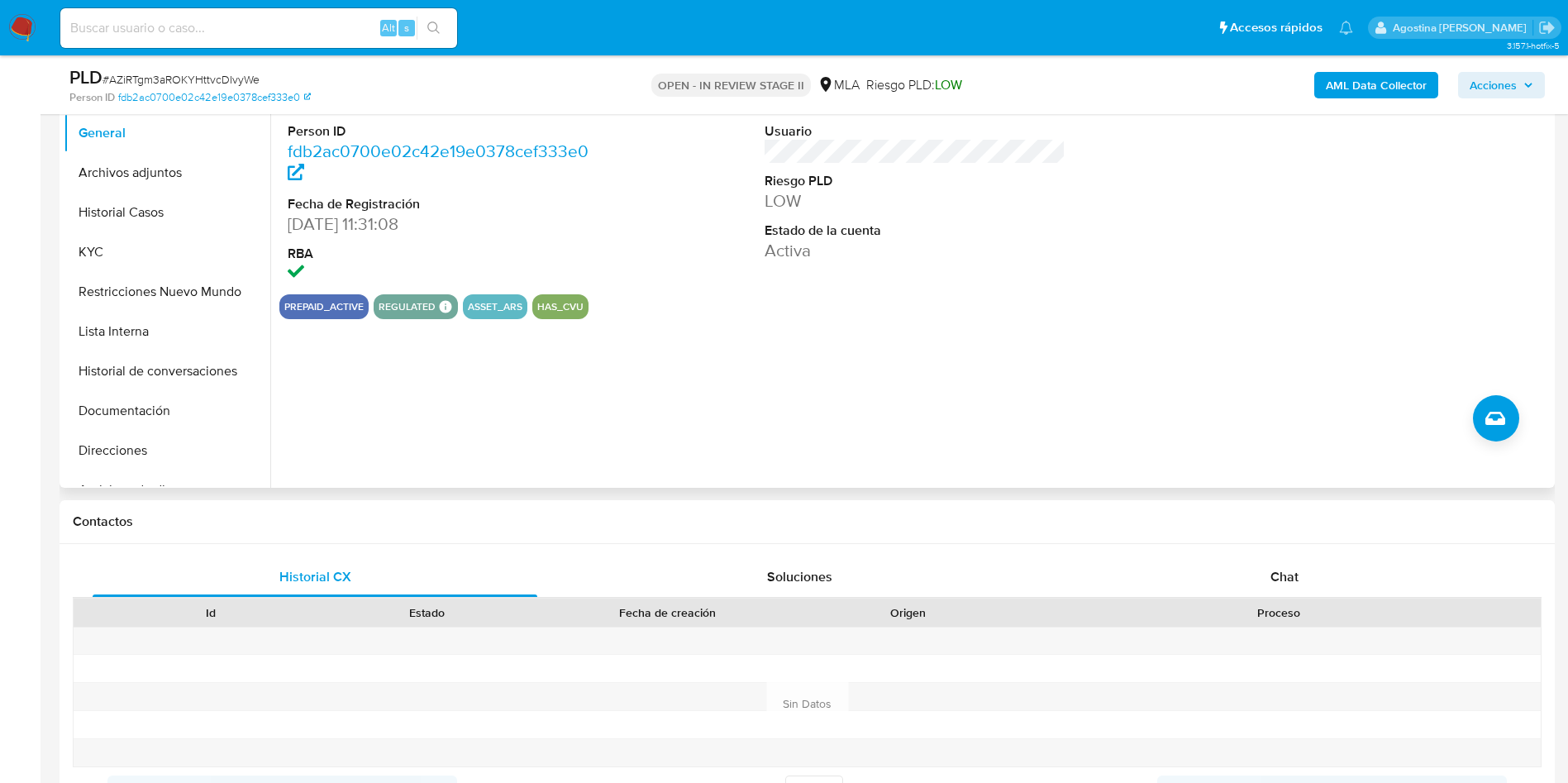
scroll to position [375, 0]
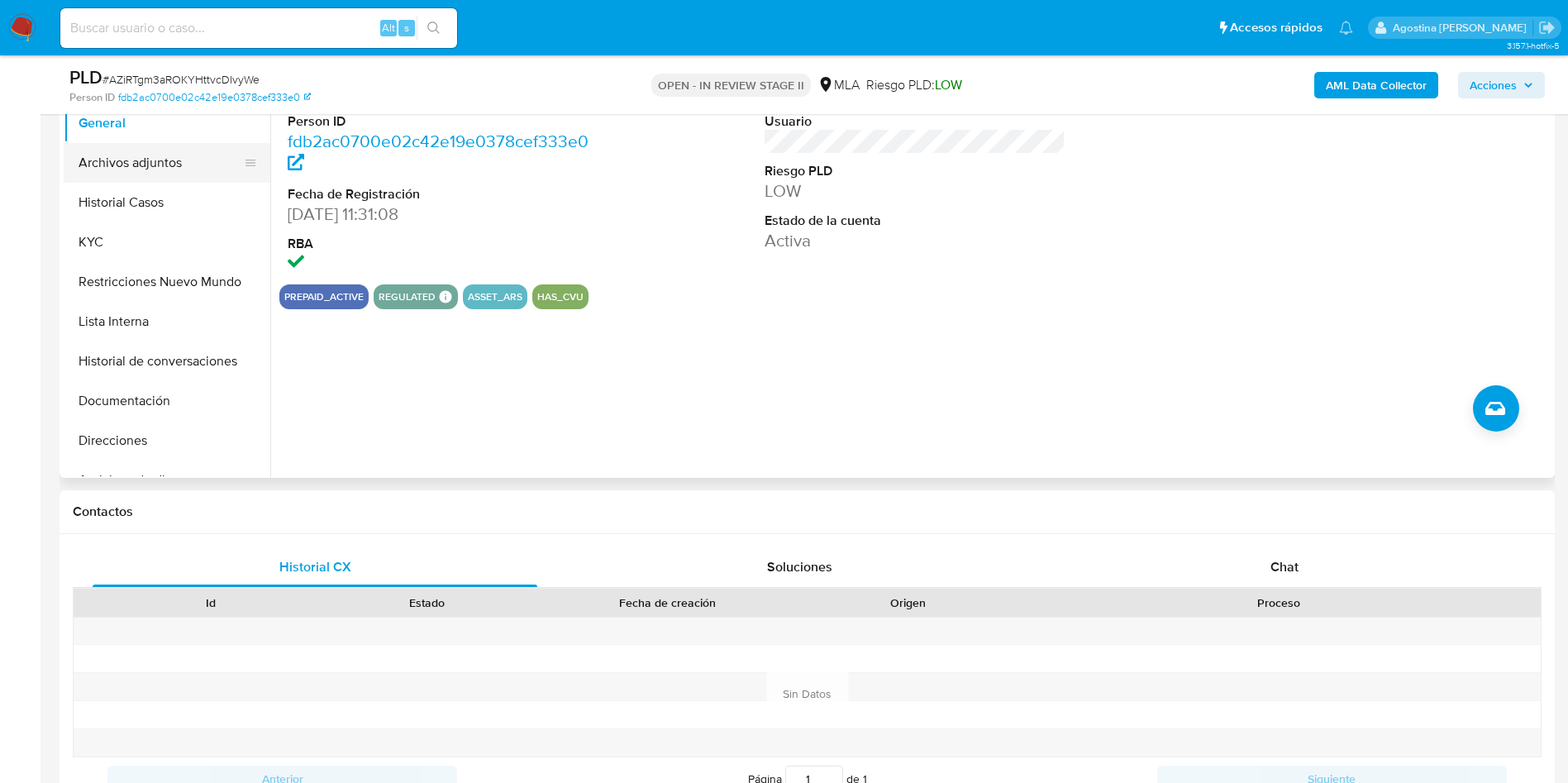
click at [154, 168] on button "Archivos adjuntos" at bounding box center [160, 163] width 194 height 39
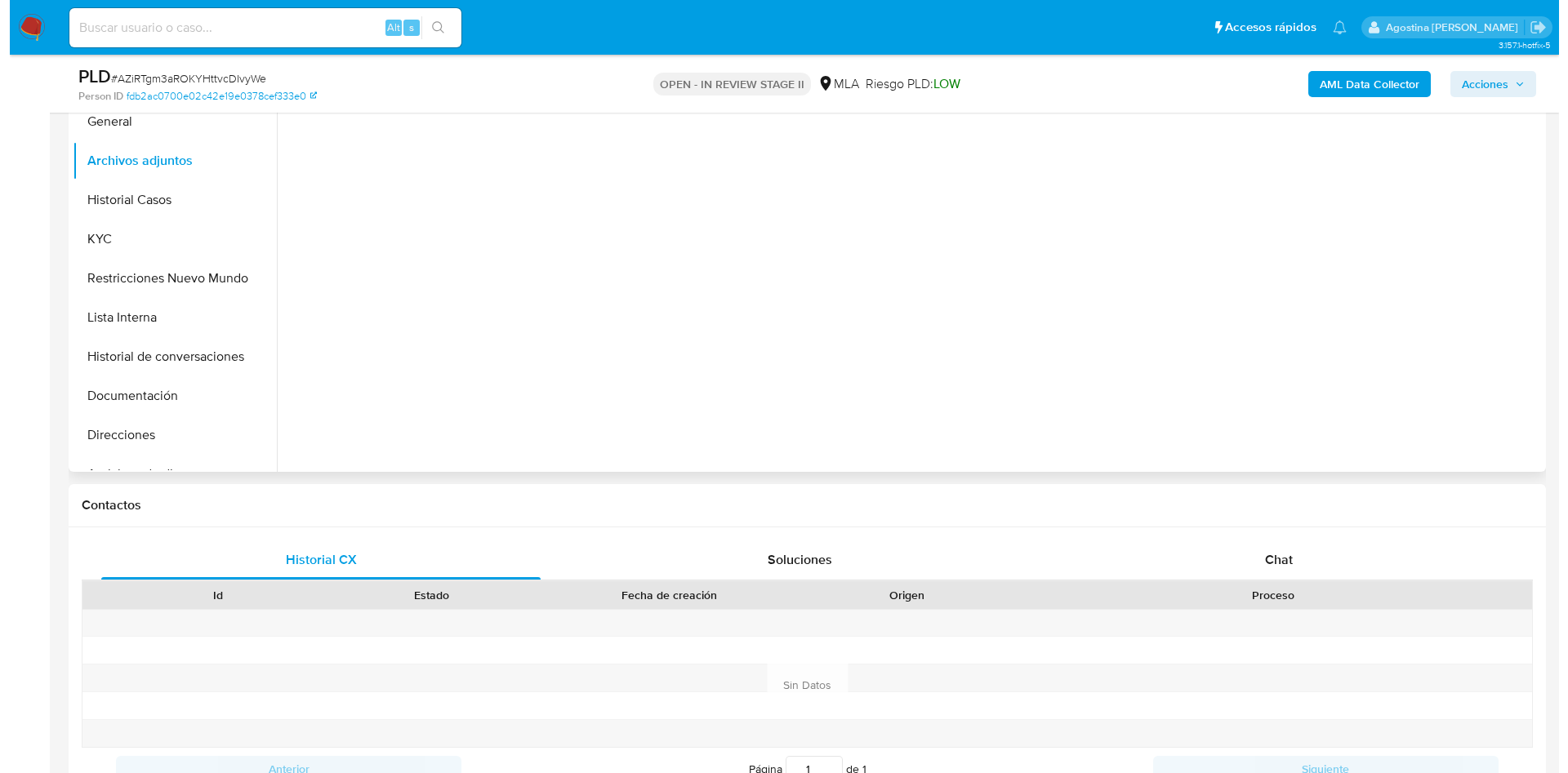
scroll to position [184, 0]
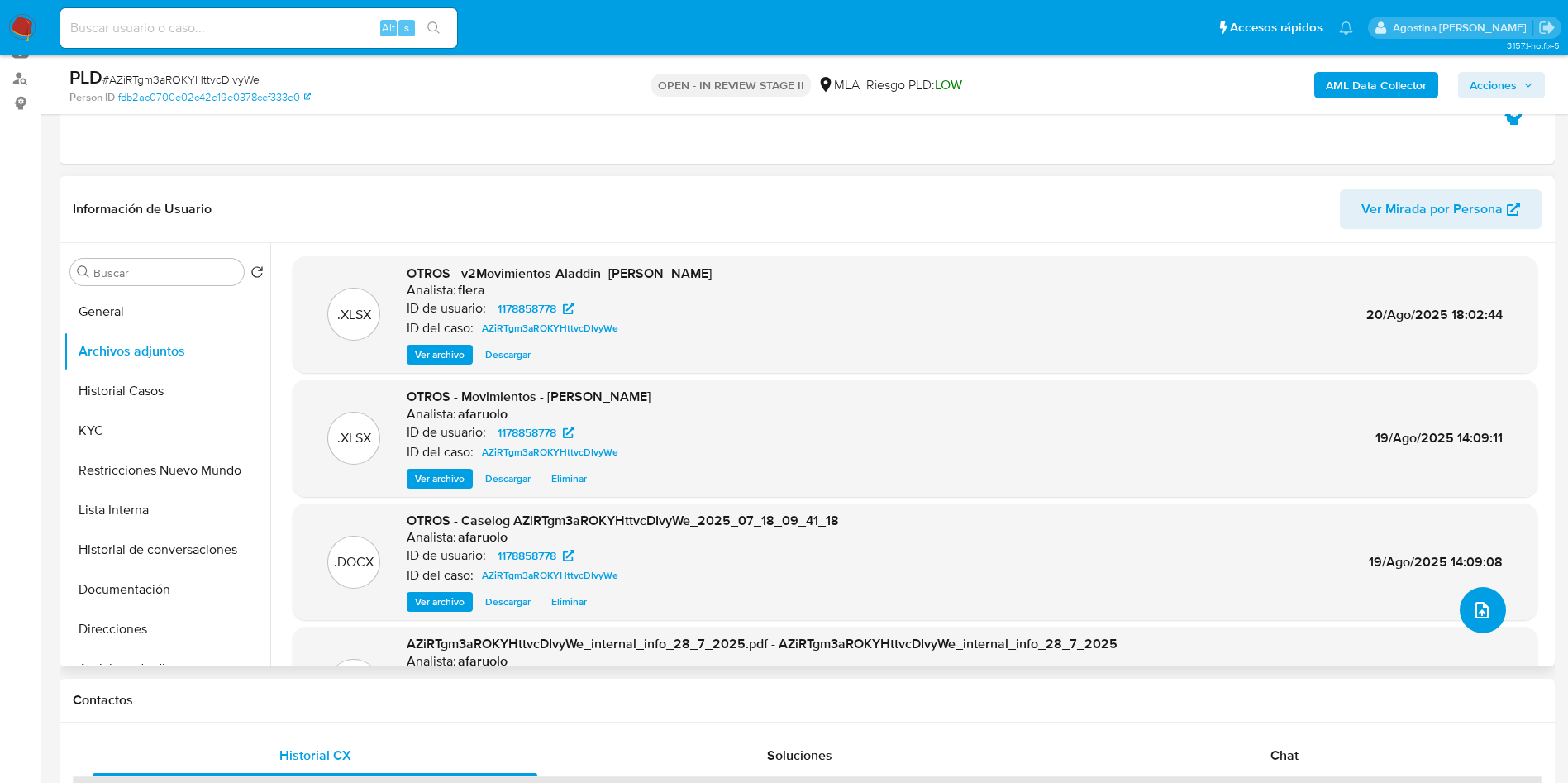
click at [1472, 611] on icon "upload-file" at bounding box center [1483, 610] width 20 height 20
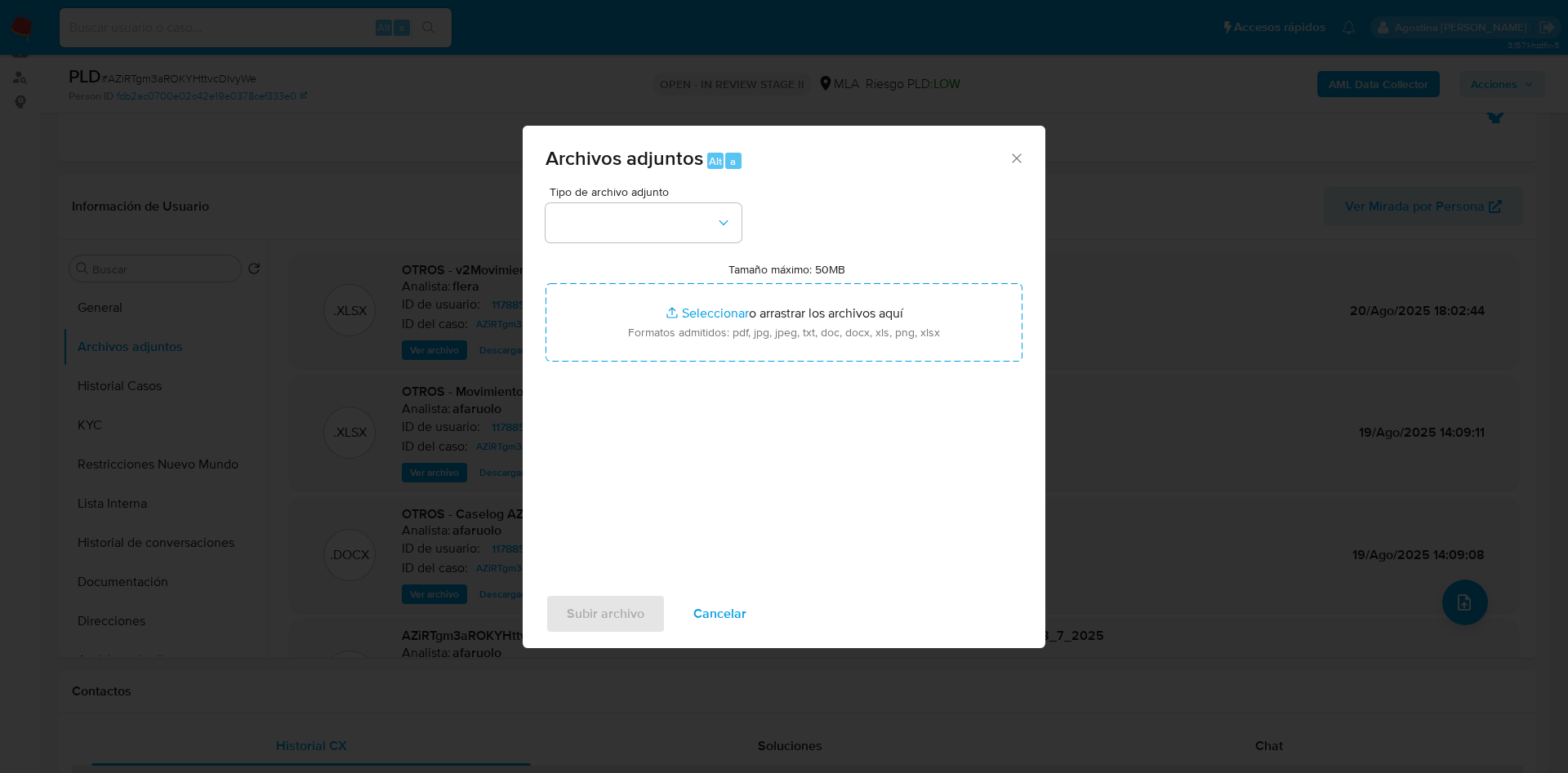
click at [1021, 153] on icon "Cerrar" at bounding box center [1017, 159] width 17 height 17
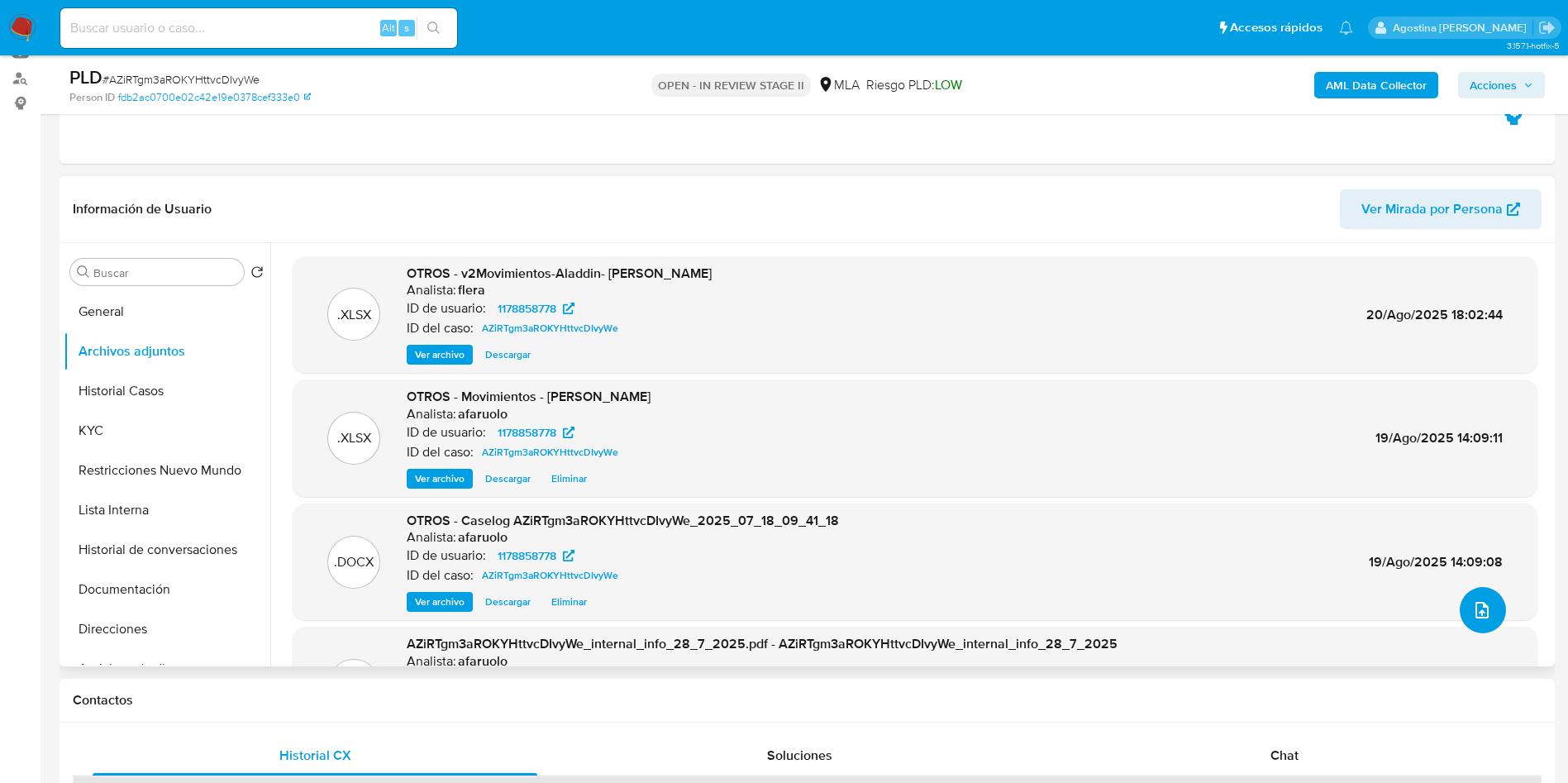
click at [1477, 613] on icon "upload-file" at bounding box center [1483, 610] width 20 height 20
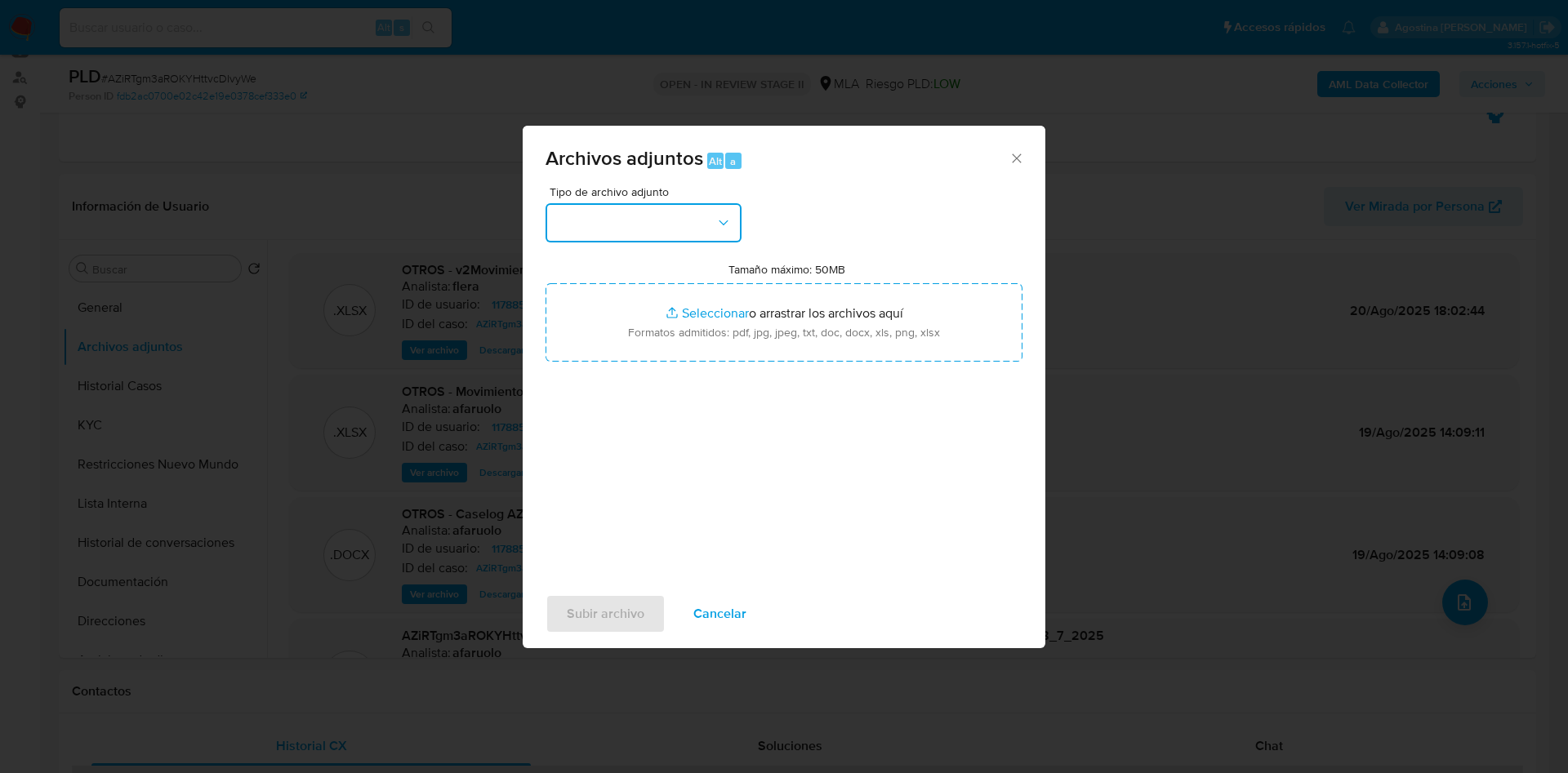
click at [689, 238] on button "button" at bounding box center [643, 223] width 196 height 39
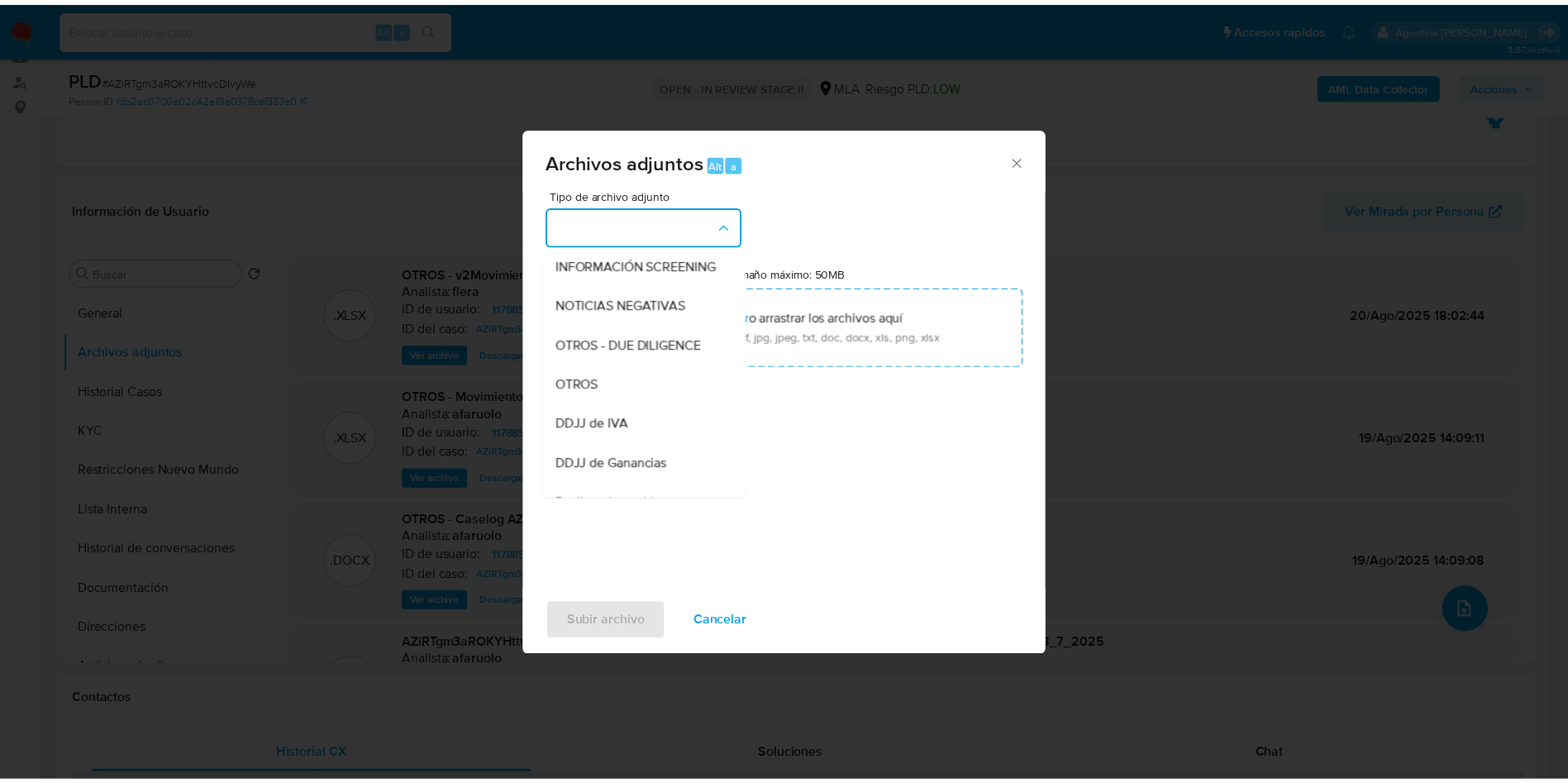
scroll to position [200, 0]
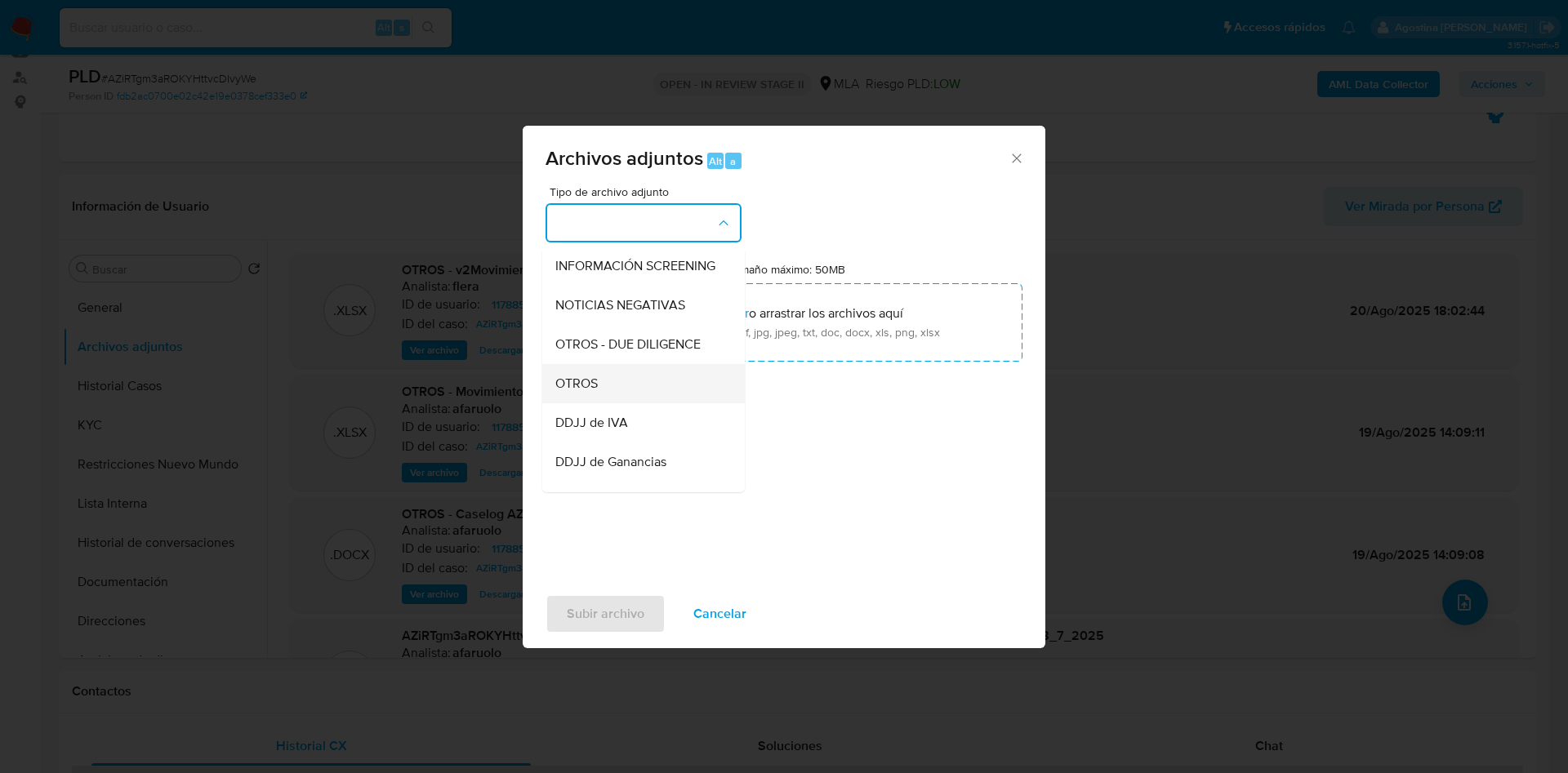
click at [581, 392] on span "OTROS" at bounding box center [576, 384] width 42 height 17
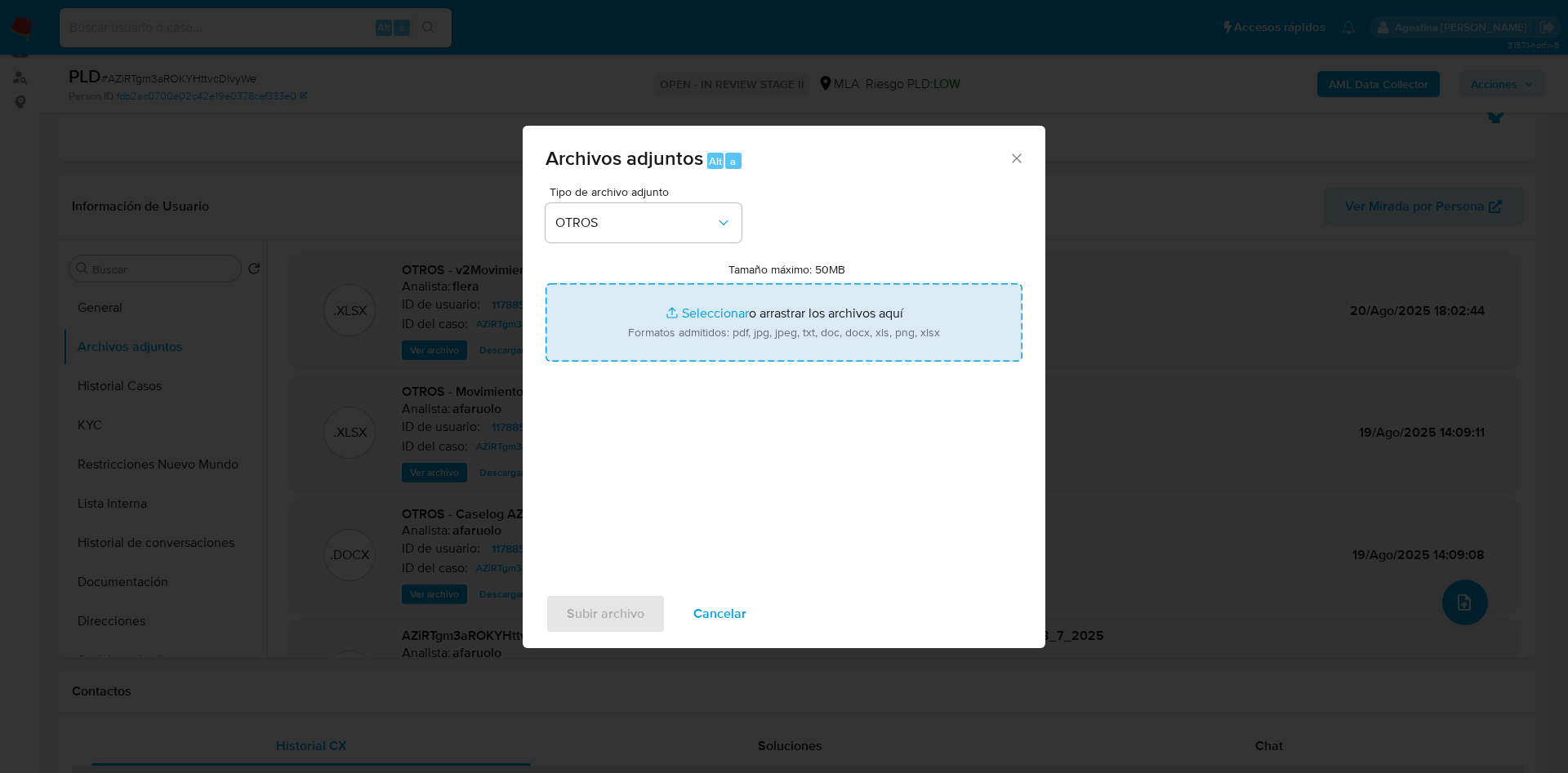
click at [641, 332] on input "Tamaño máximo: 50MB Seleccionar archivos" at bounding box center [784, 322] width 477 height 79
type input "C:\fakepath\Caselog V2 AZiRTgm3aROKYHttvcDIvyWe_2025_07_18_09_41_18 (1).docx"
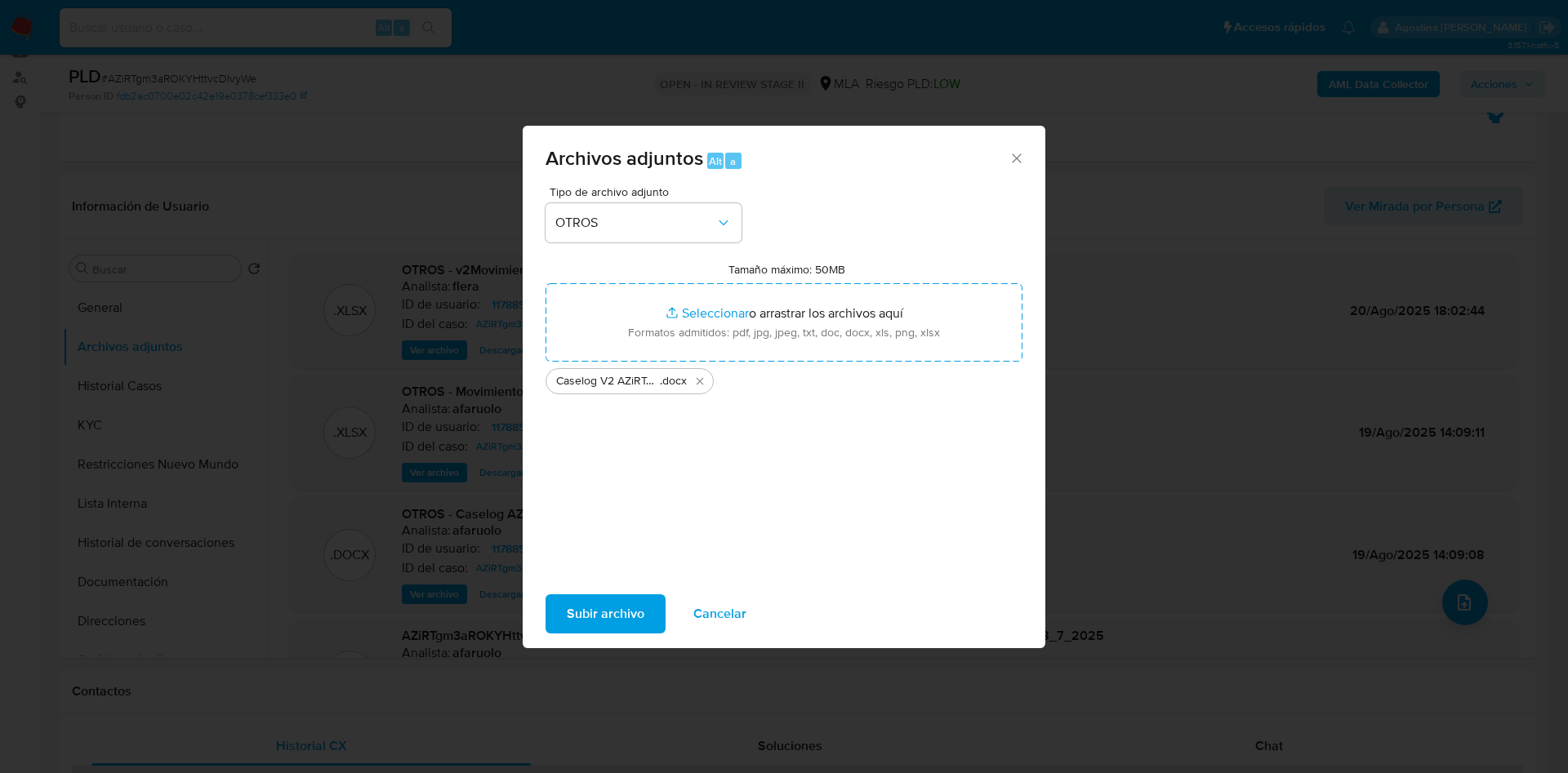
click at [621, 609] on span "Subir archivo" at bounding box center [606, 613] width 78 height 36
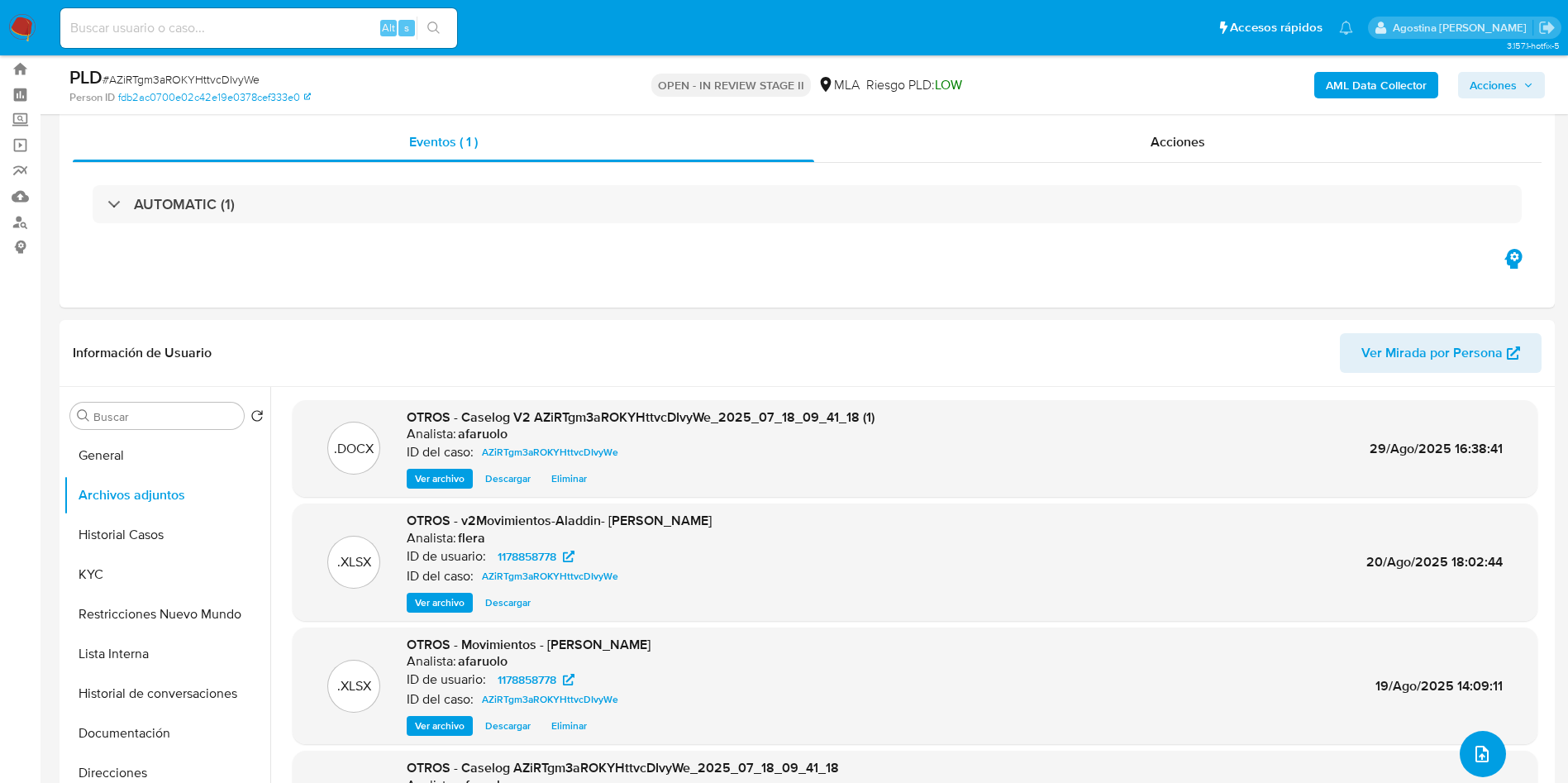
scroll to position [0, 0]
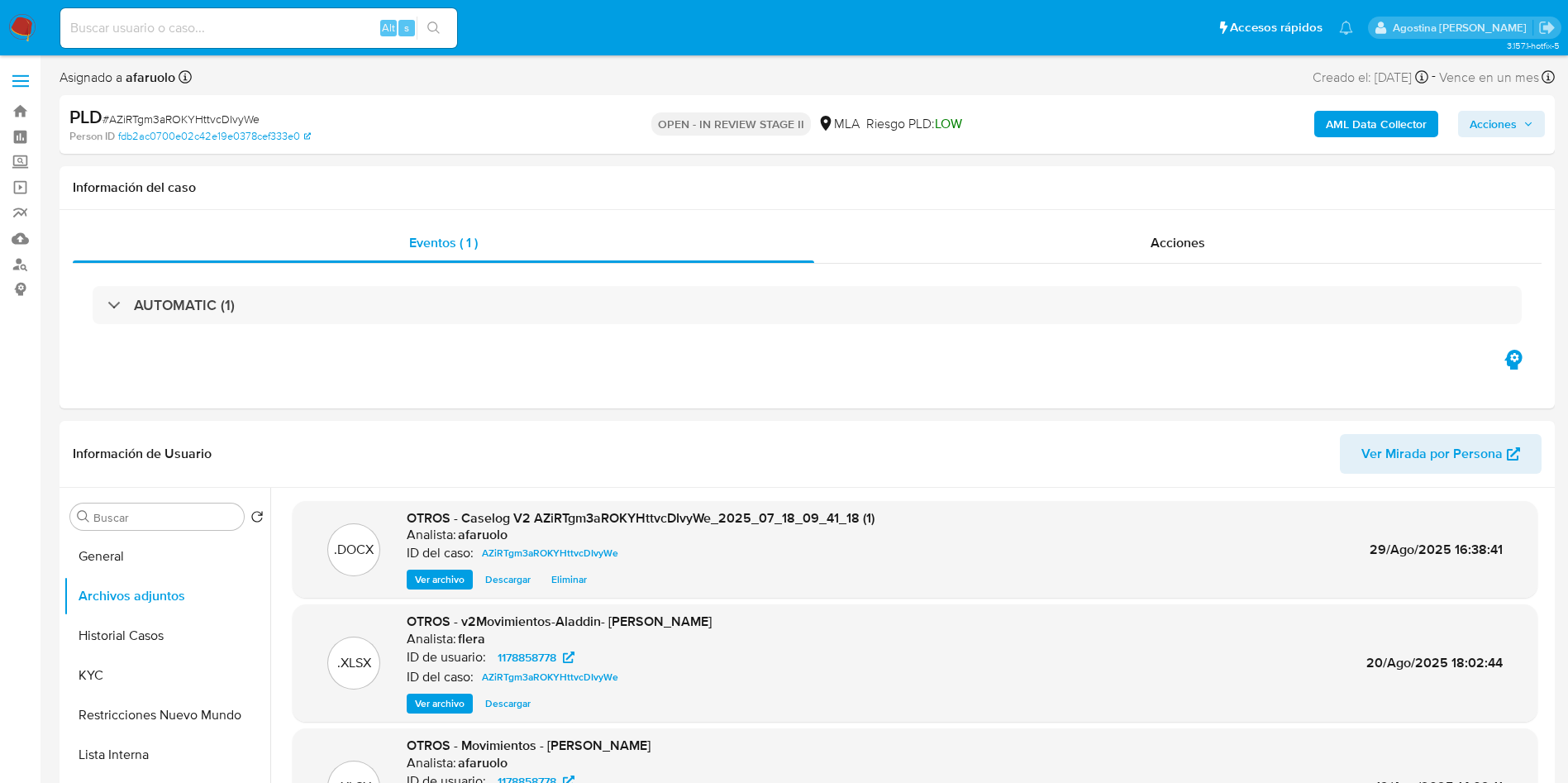
click at [1499, 122] on span "Acciones" at bounding box center [1493, 124] width 47 height 27
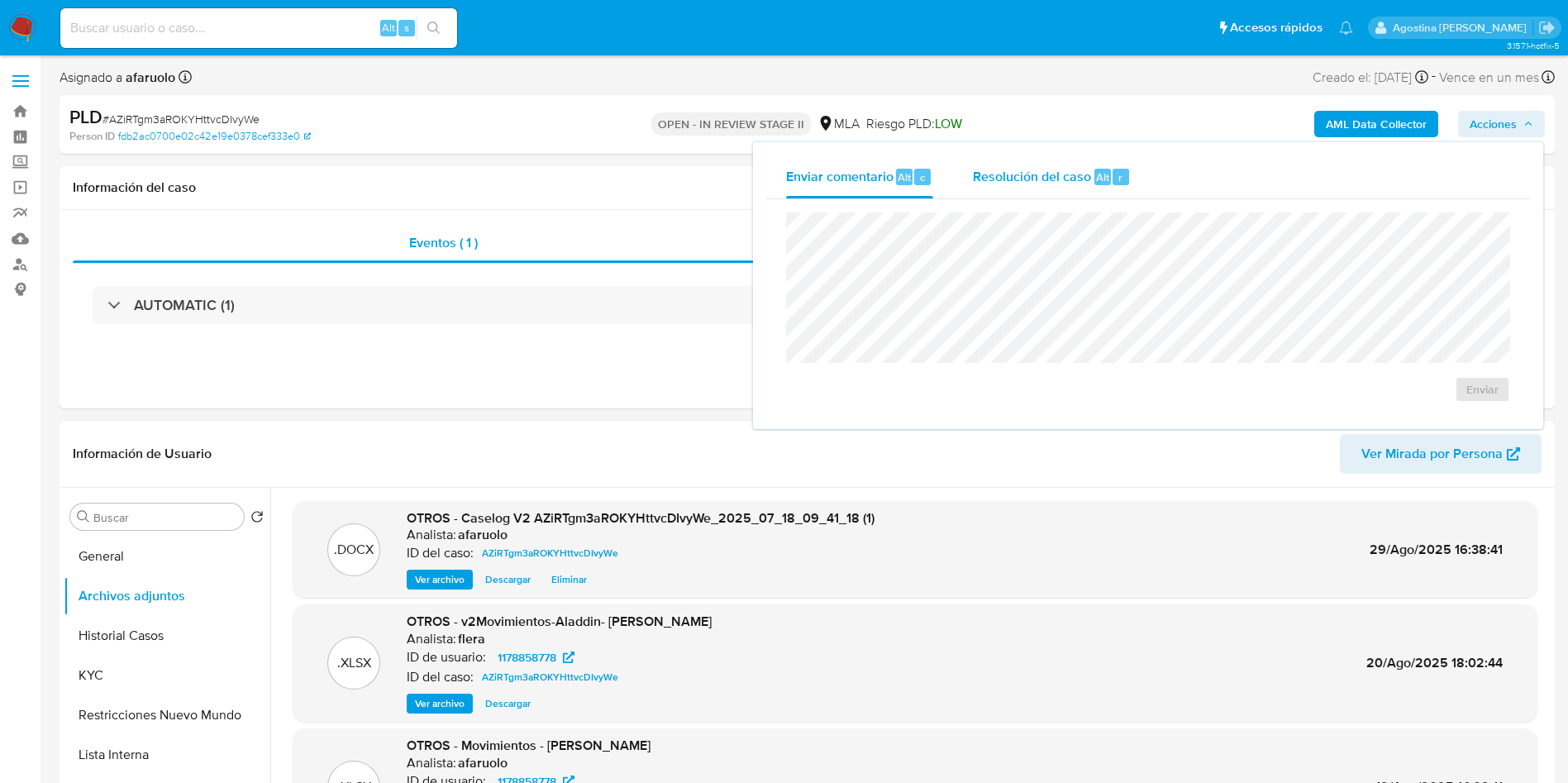
click at [1021, 181] on span "Resolución del caso" at bounding box center [1032, 176] width 118 height 19
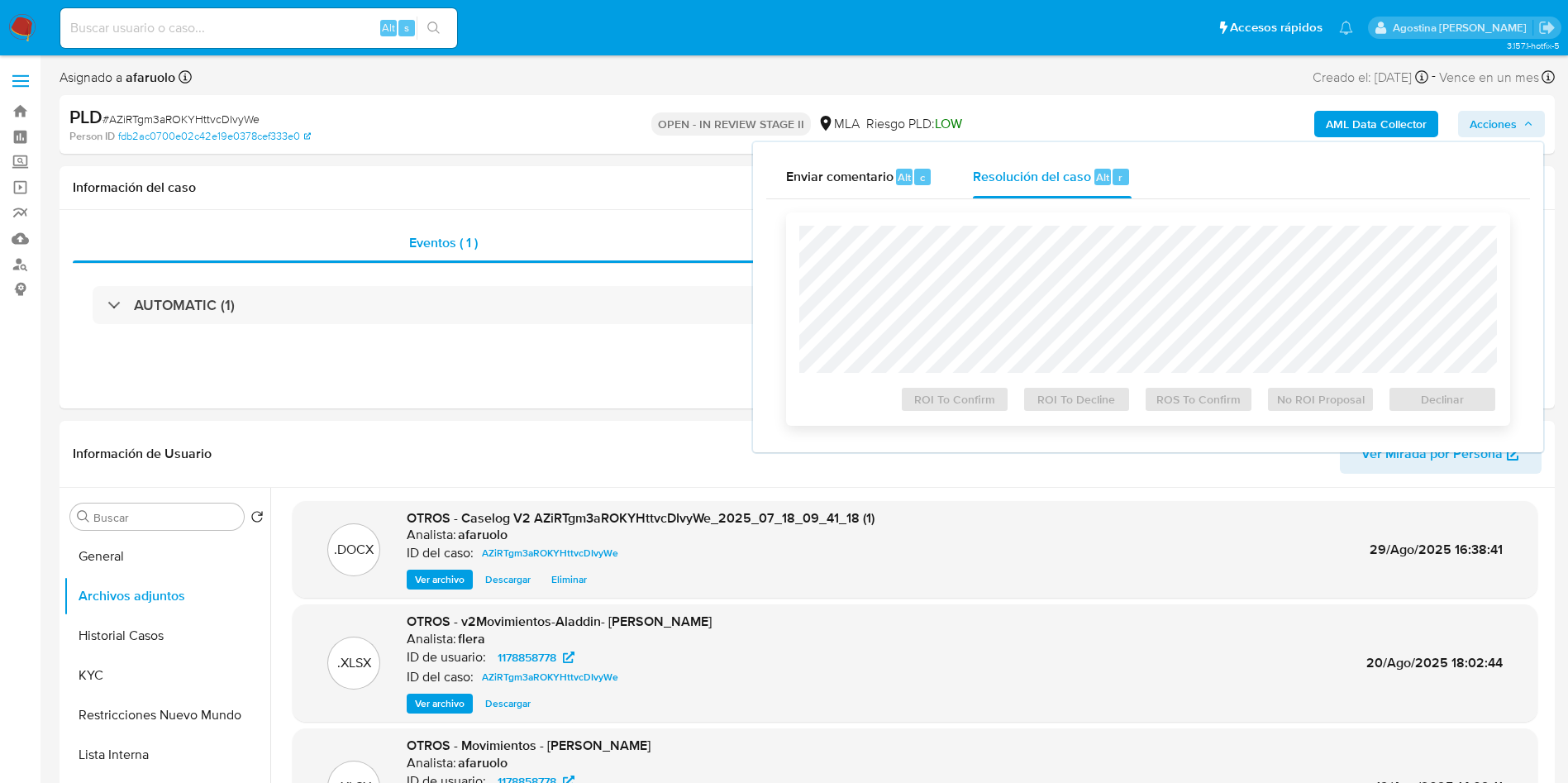
click at [1415, 402] on div "Declinar" at bounding box center [1439, 396] width 116 height 33
click at [1034, 189] on div "Resolución del caso Alt r" at bounding box center [1052, 176] width 158 height 43
click at [1421, 407] on span "Declinar" at bounding box center [1442, 400] width 86 height 23
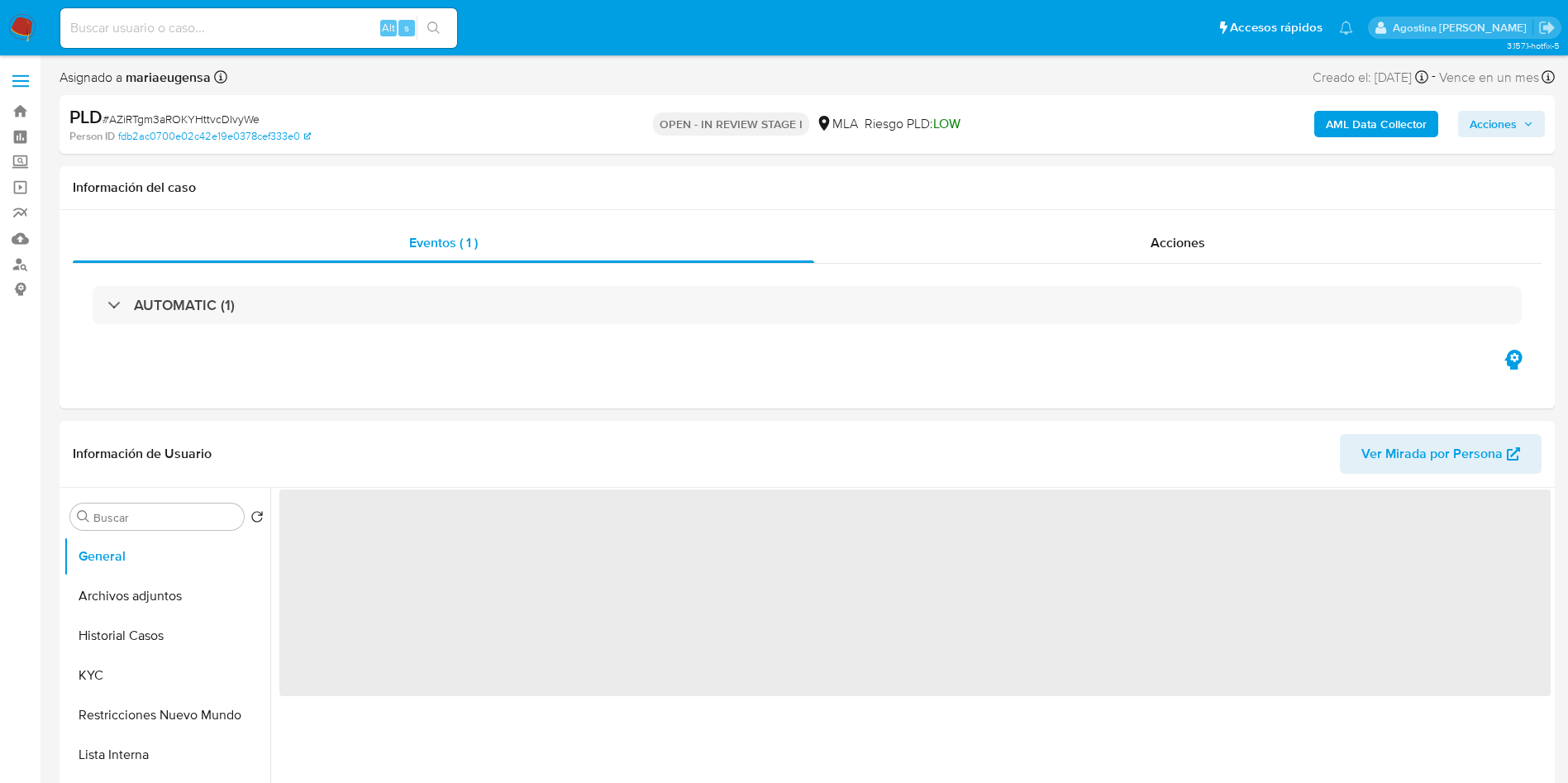
click at [1530, 131] on span "Acciones" at bounding box center [1502, 124] width 64 height 23
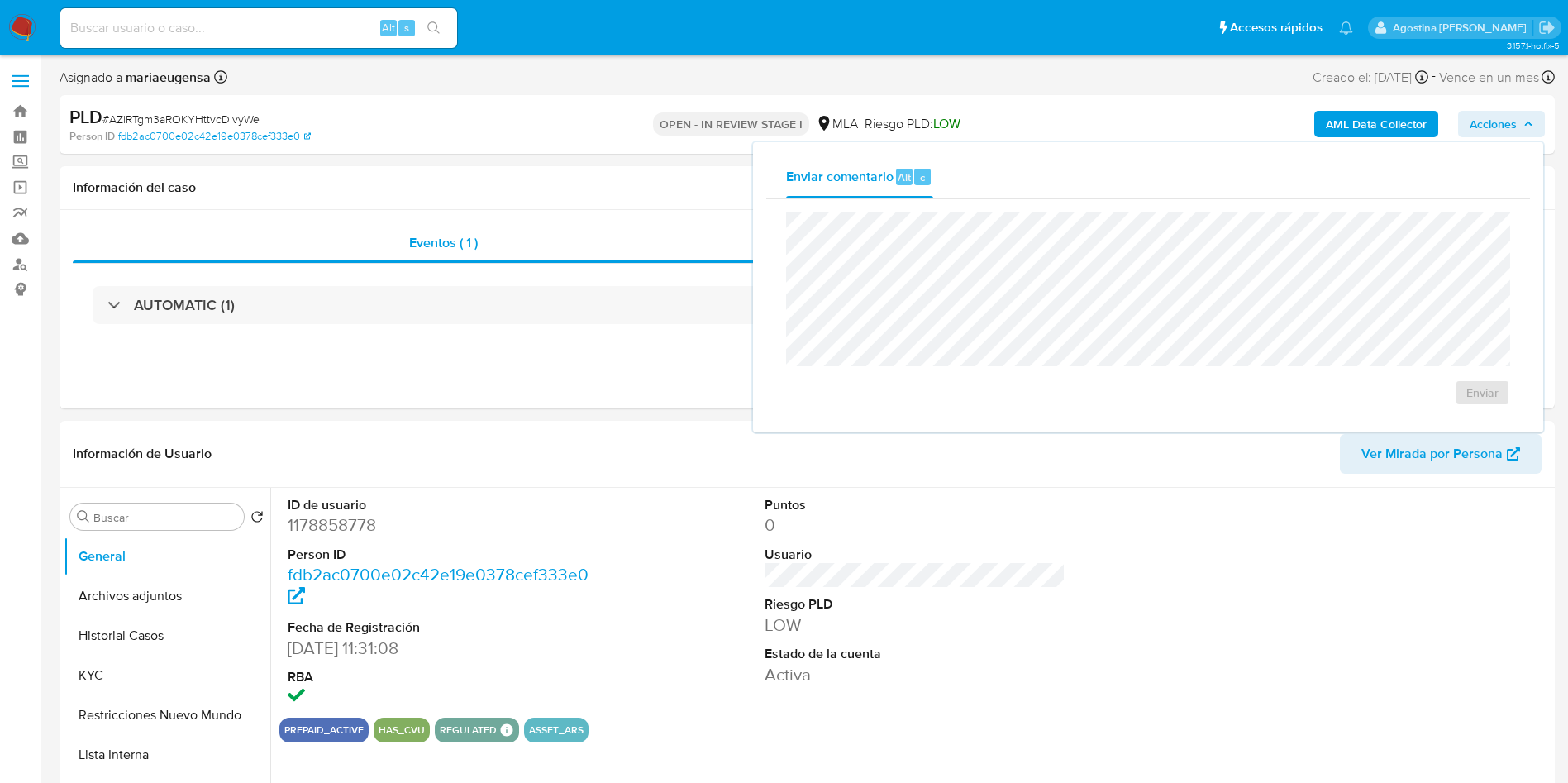
select select "10"
click at [541, 451] on header "Información de Usuario Ver Mirada por Persona" at bounding box center [807, 454] width 1469 height 39
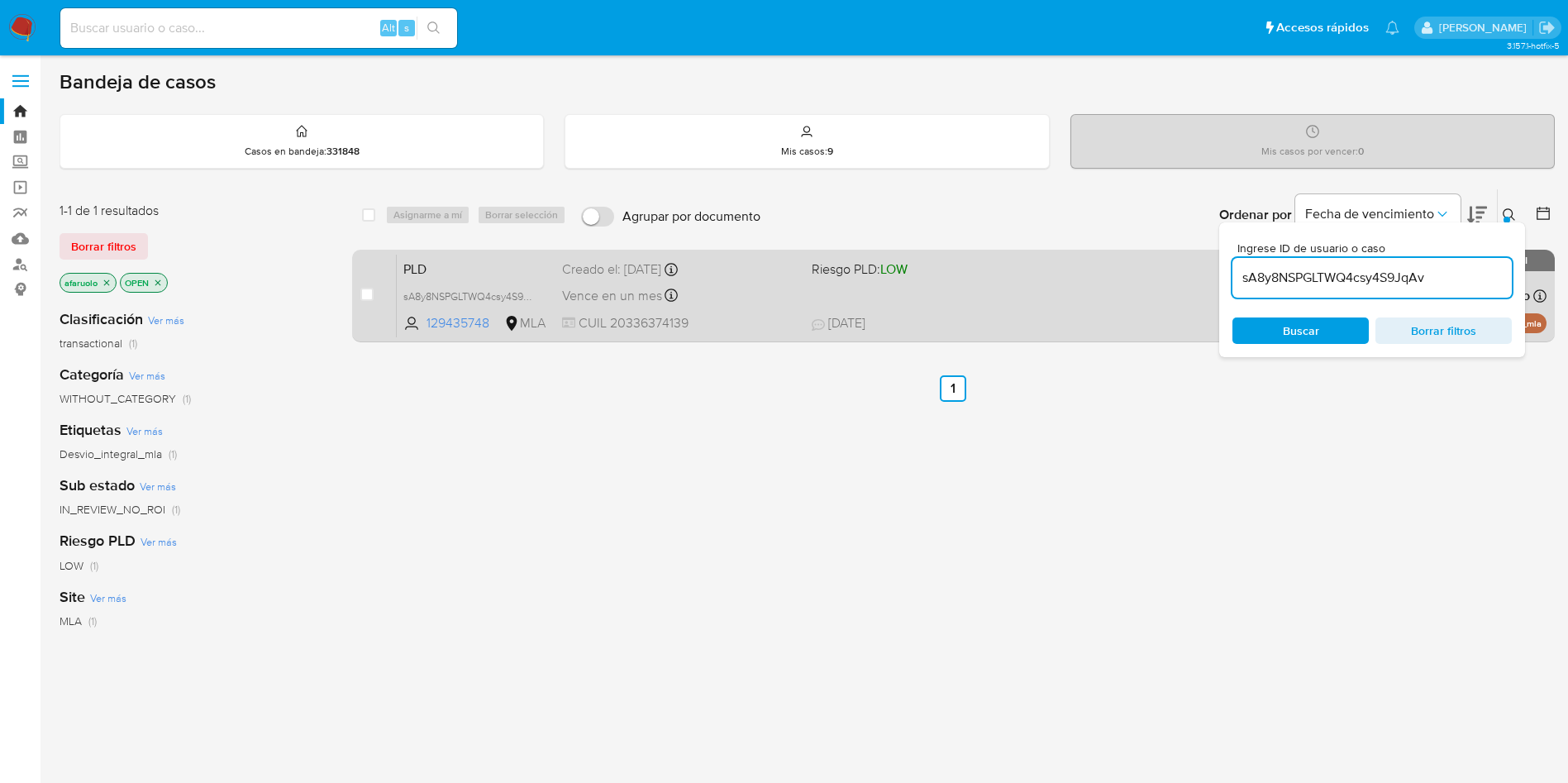
drag, startPoint x: 1490, startPoint y: 280, endPoint x: 1198, endPoint y: 292, distance: 292.2
click at [1198, 292] on div "select-all-cases-checkbox Asignarme a mí Borrar selección Agrupar por documento…" at bounding box center [953, 268] width 1203 height 160
paste input "AZiRTgm3aROKYHttvcDIvyWe"
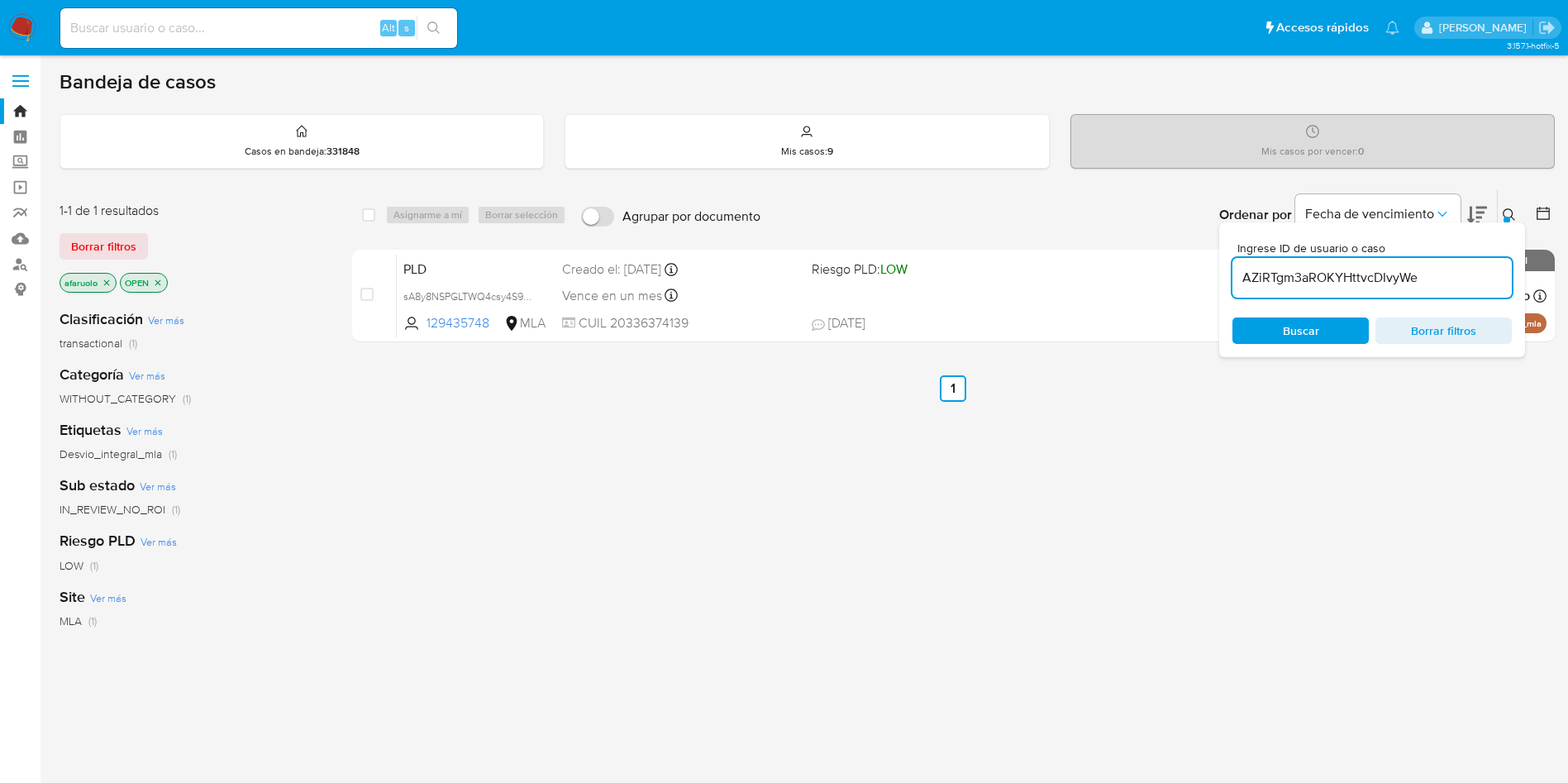
type input "AZiRTgm3aROKYHttvcDIvyWe"
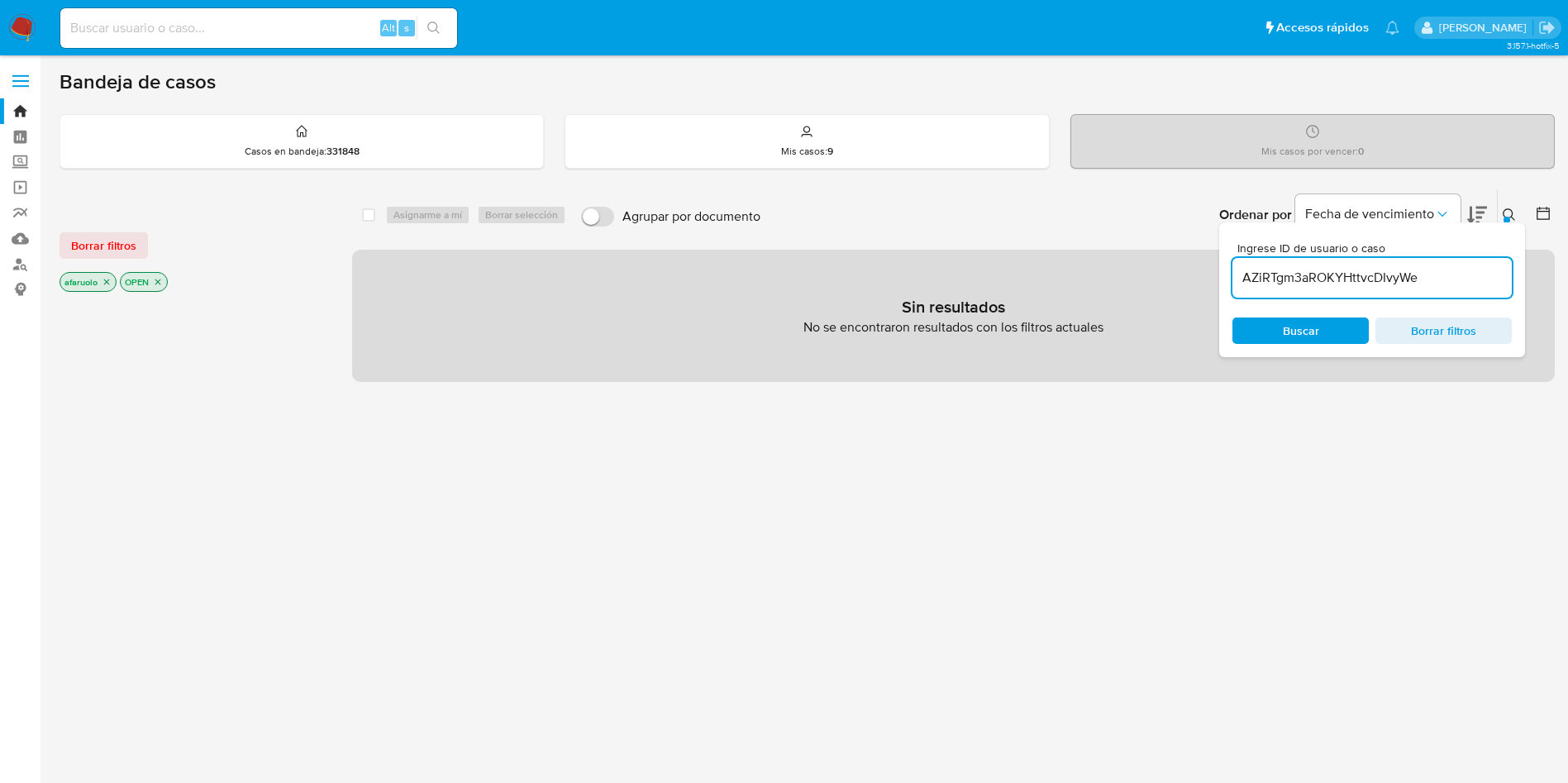
click at [1309, 336] on span "Buscar" at bounding box center [1301, 331] width 36 height 27
click at [103, 283] on icon "close-filter" at bounding box center [106, 282] width 10 height 10
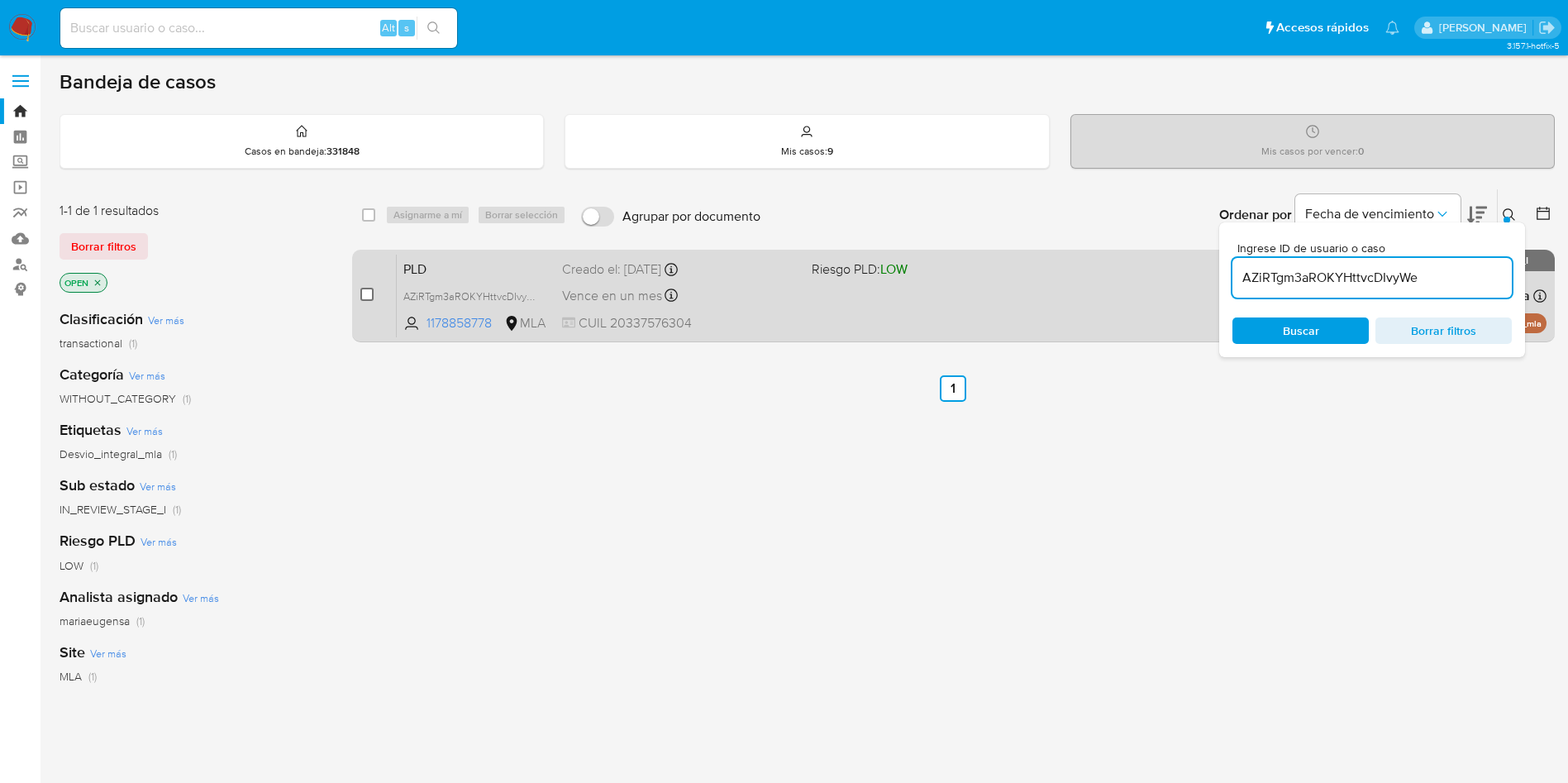
click at [360, 297] on input "checkbox" at bounding box center [367, 294] width 13 height 13
checkbox input "true"
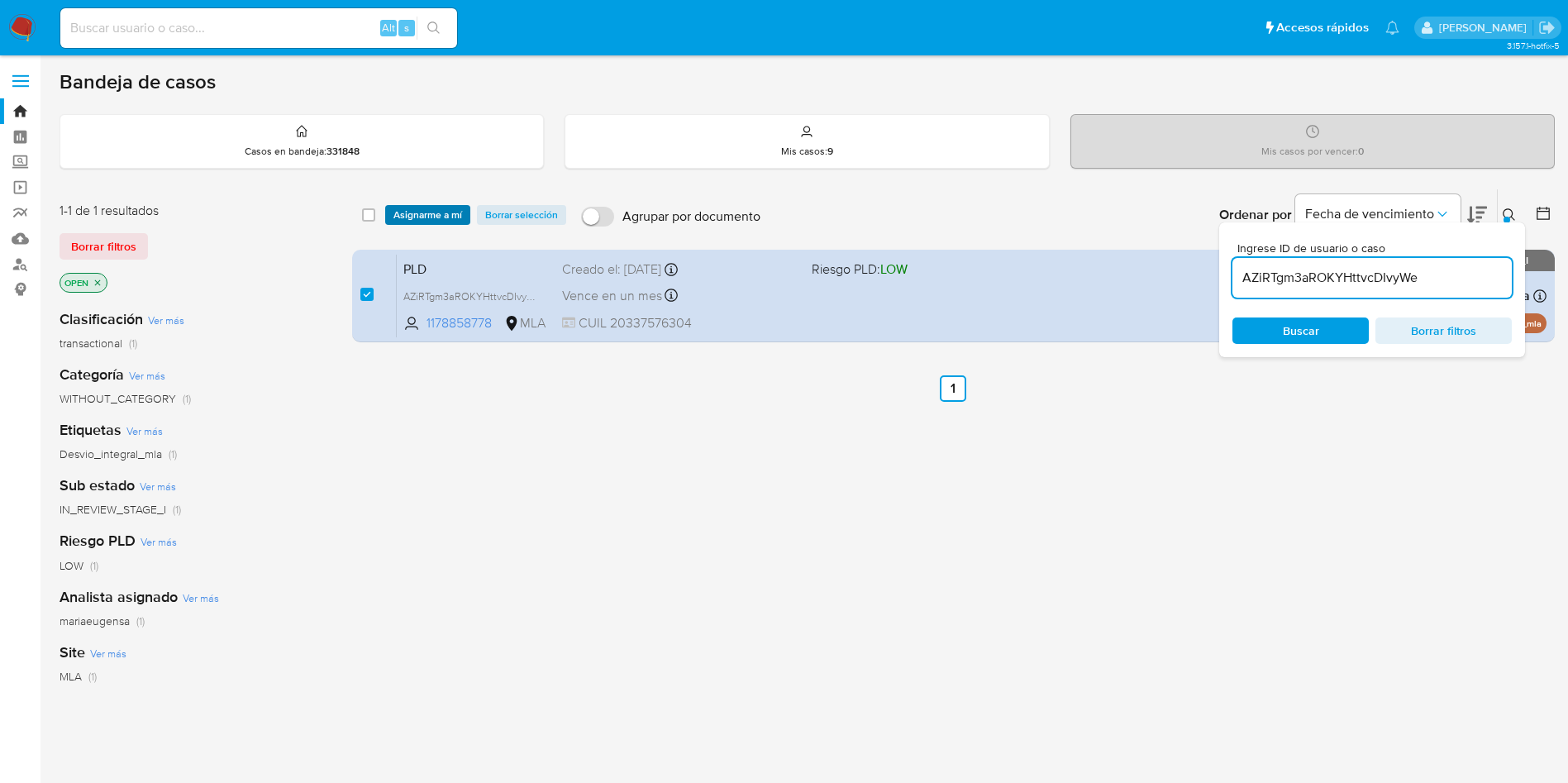
click at [429, 221] on span "Asignarme a mí" at bounding box center [428, 215] width 69 height 17
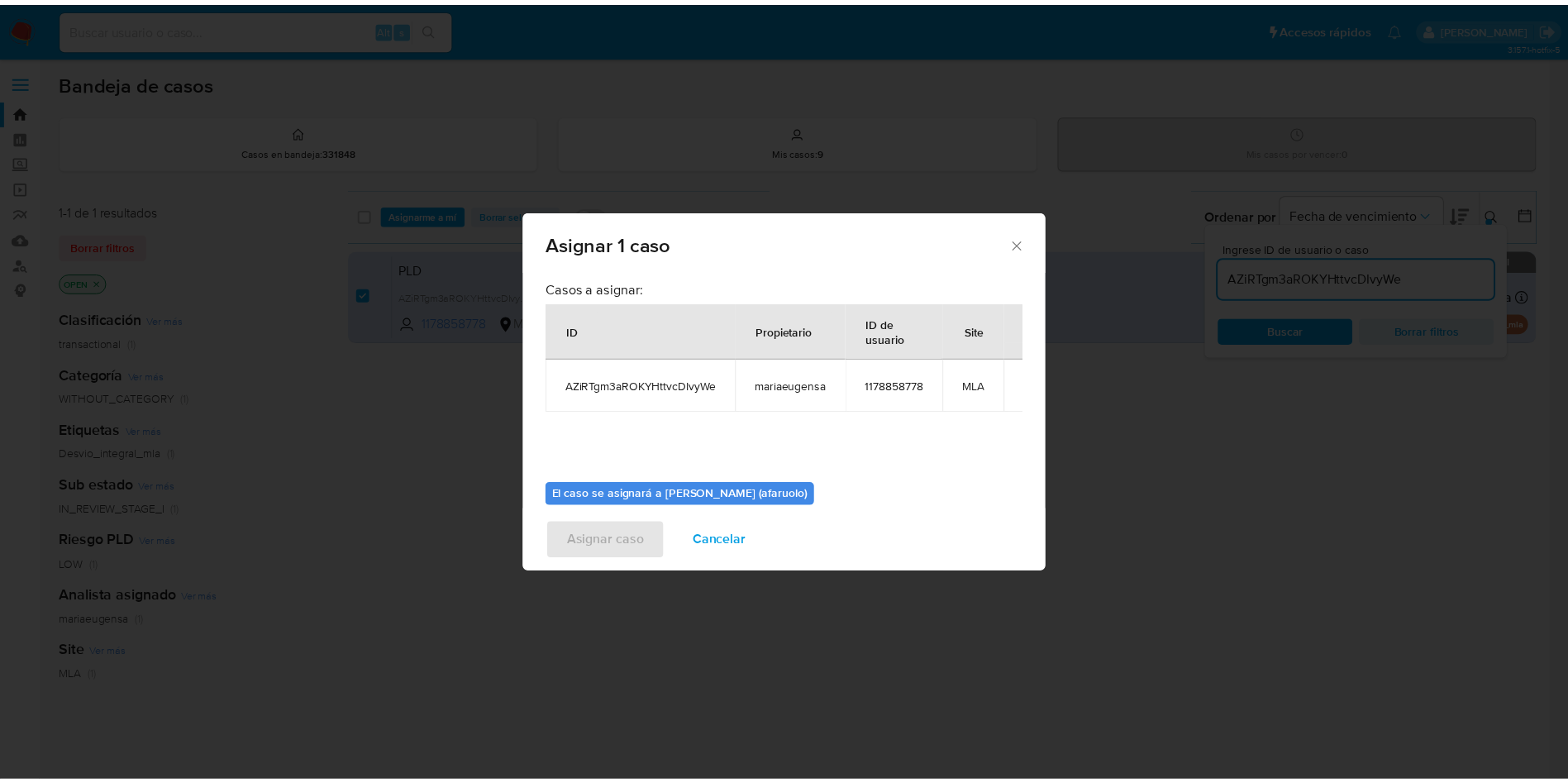
scroll to position [86, 0]
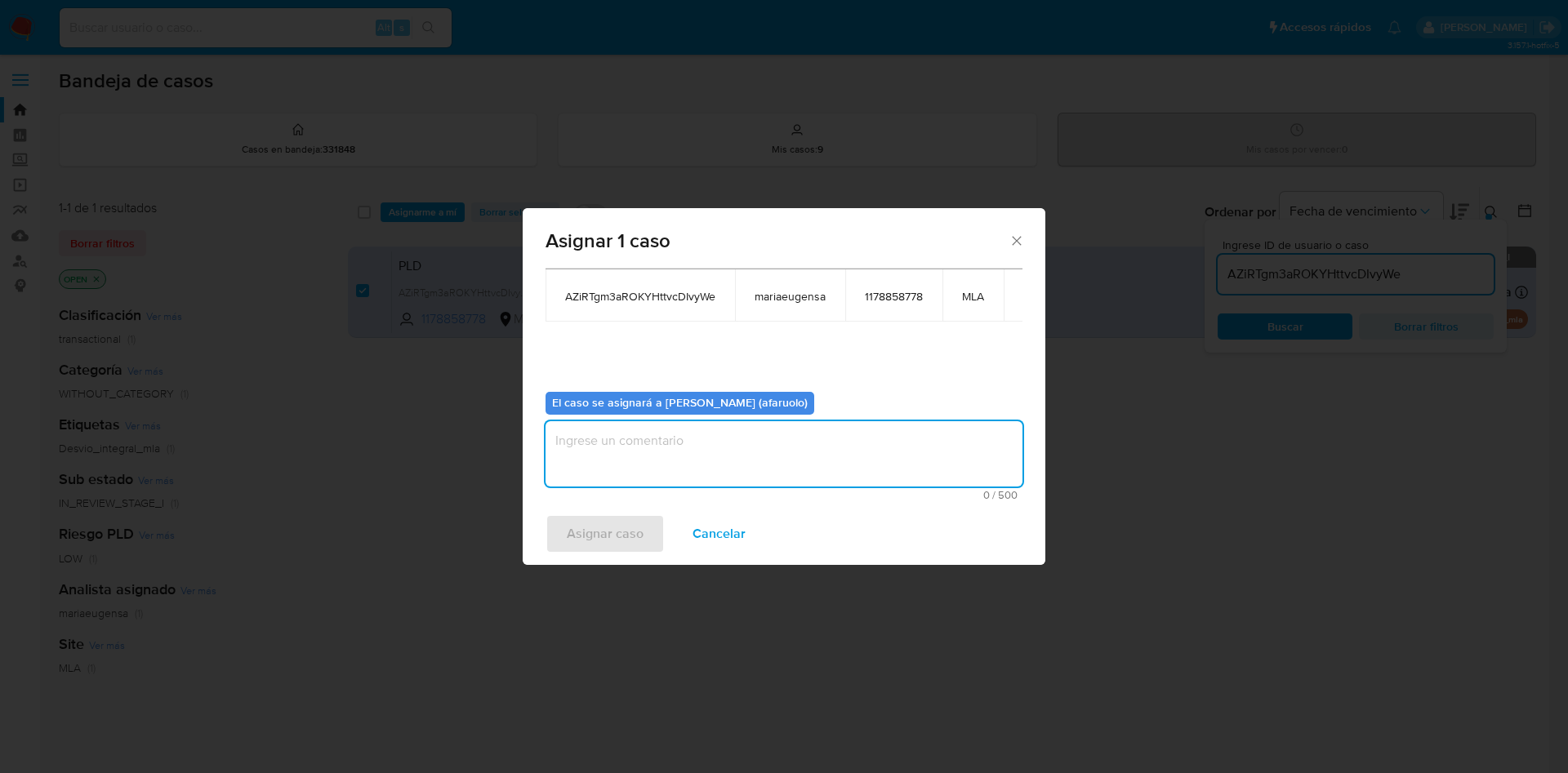
click at [731, 457] on textarea "assign-modal" at bounding box center [784, 454] width 477 height 65
click at [599, 542] on span "Asignar caso" at bounding box center [605, 533] width 77 height 36
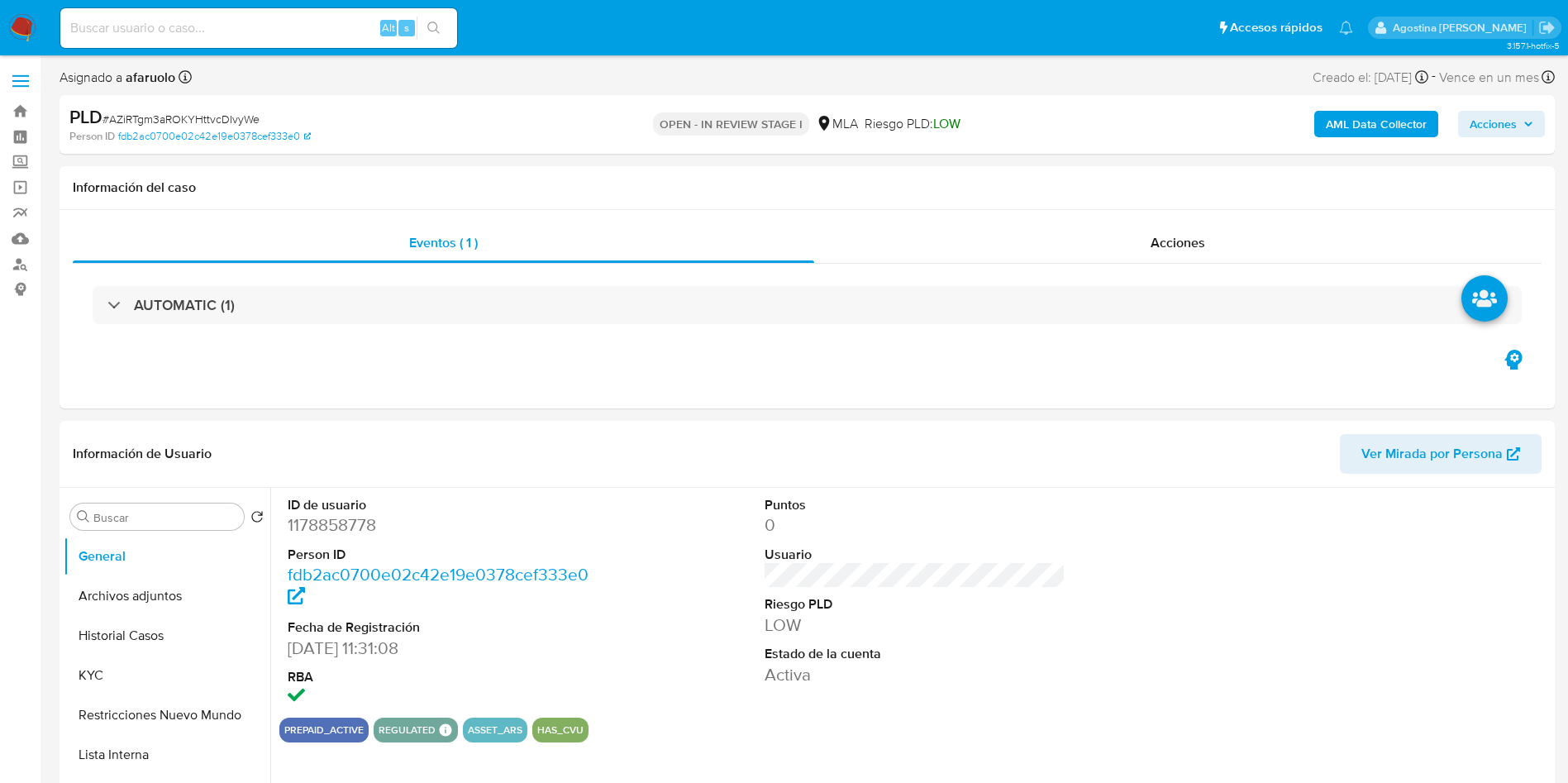
select select "10"
click at [1488, 129] on span "Acciones" at bounding box center [1493, 124] width 47 height 27
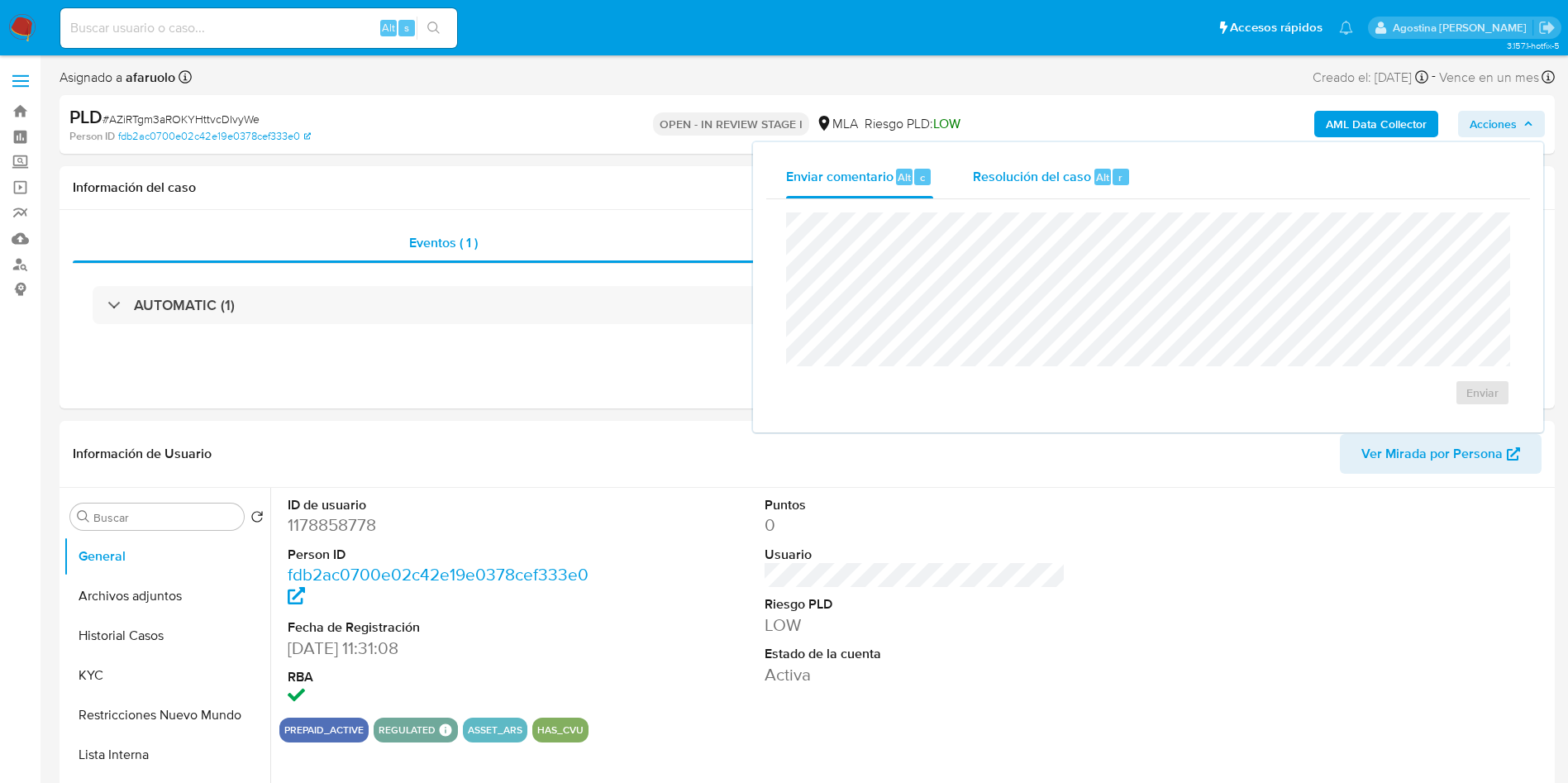
click at [1078, 163] on div "Resolución del caso Alt r" at bounding box center [1052, 176] width 158 height 43
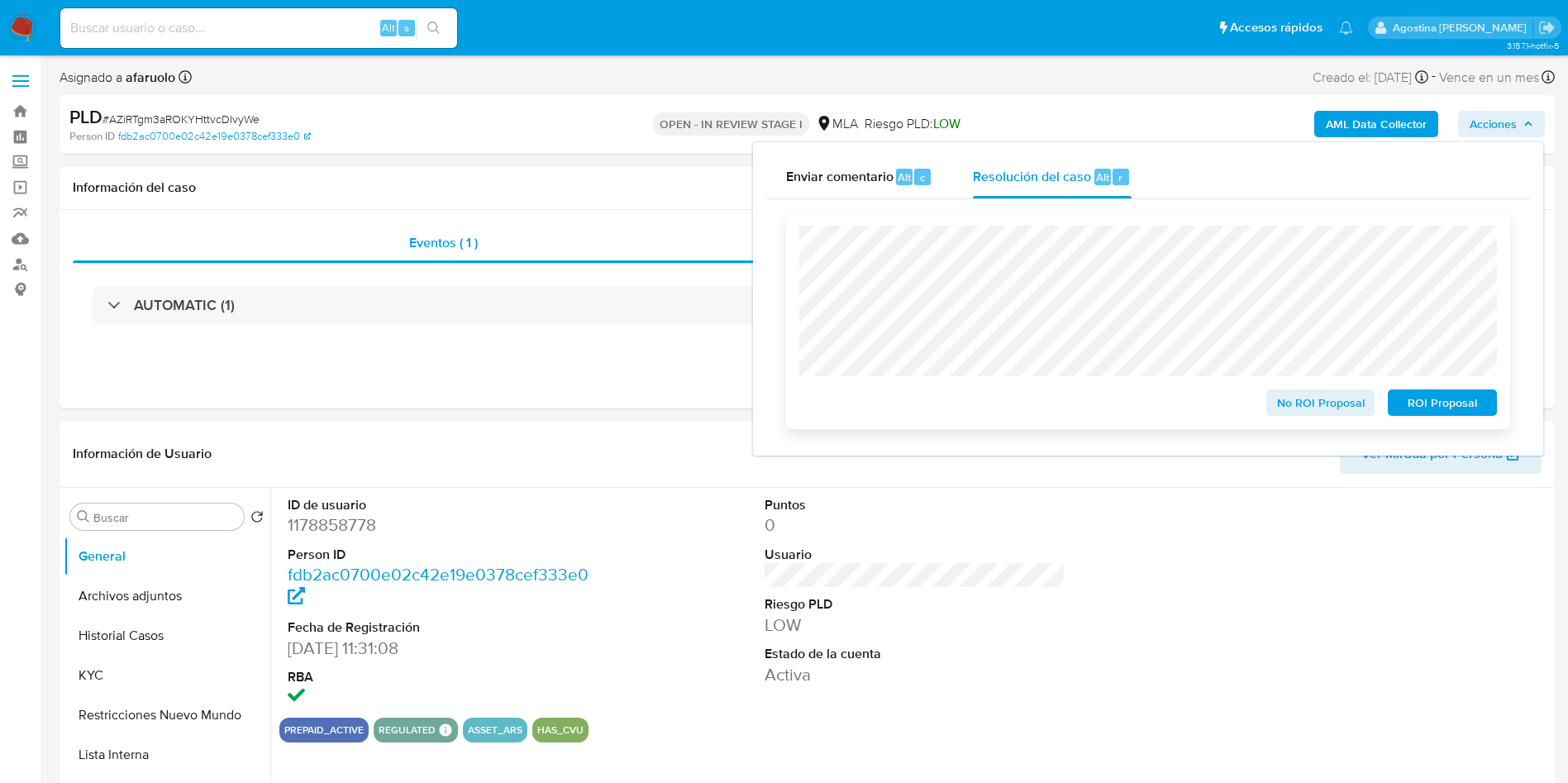
click at [1455, 409] on span "ROI Proposal" at bounding box center [1442, 403] width 86 height 23
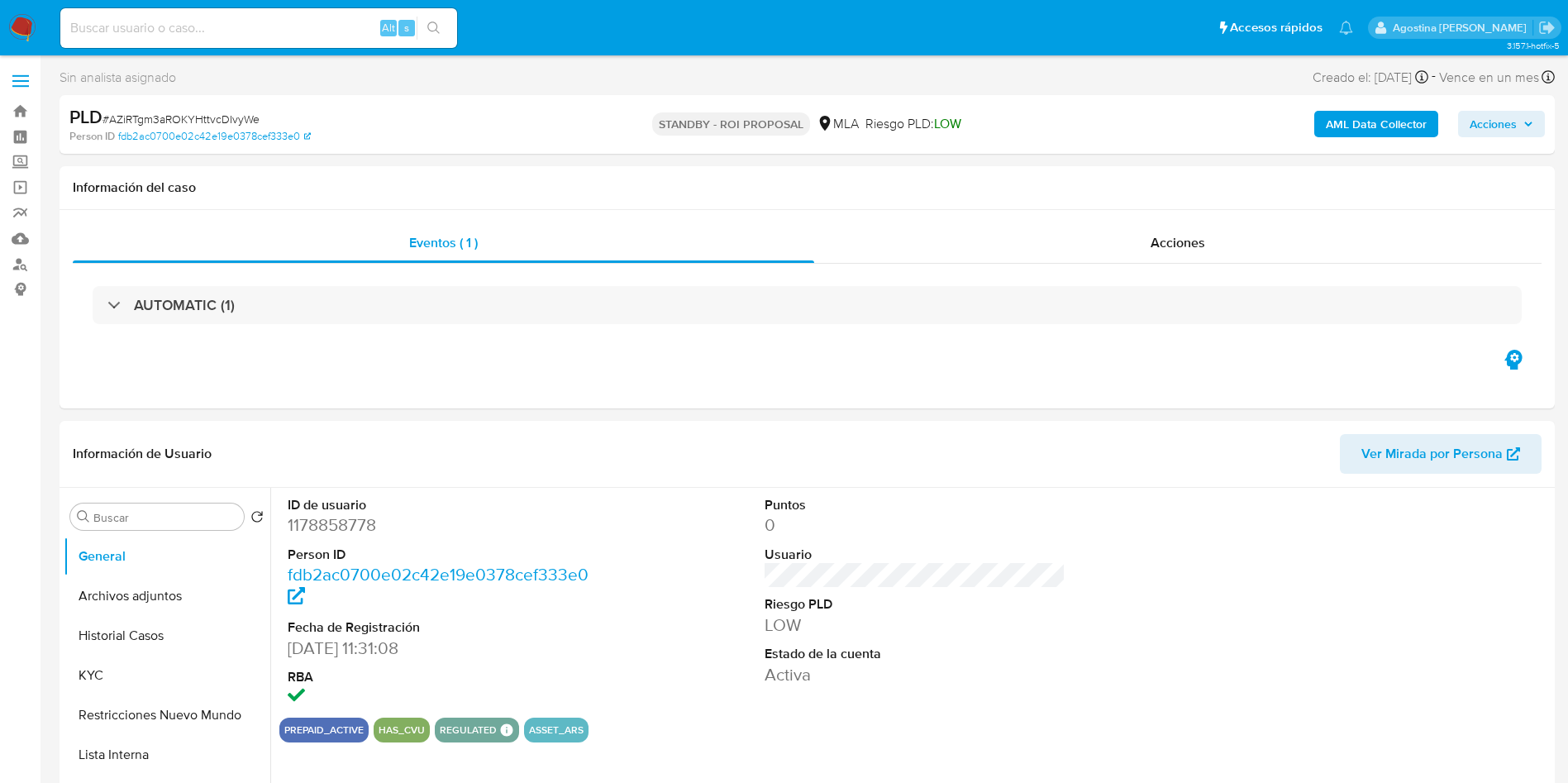
select select "10"
click at [1452, 605] on div at bounding box center [1393, 603] width 318 height 230
